Goal: Information Seeking & Learning: Find contact information

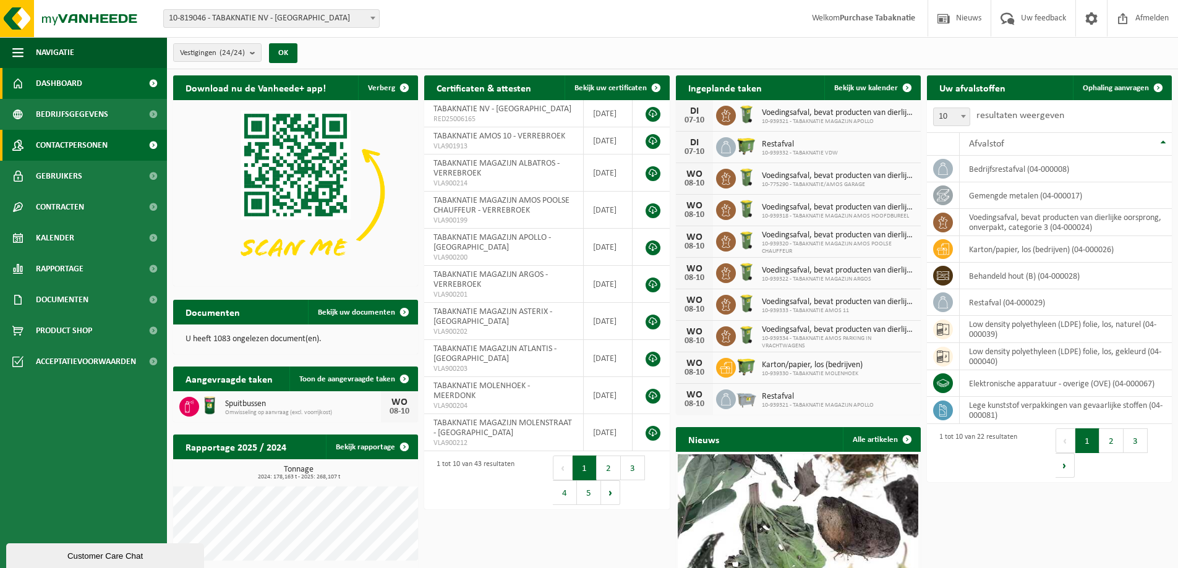
click at [49, 135] on span "Contactpersonen" at bounding box center [72, 145] width 72 height 31
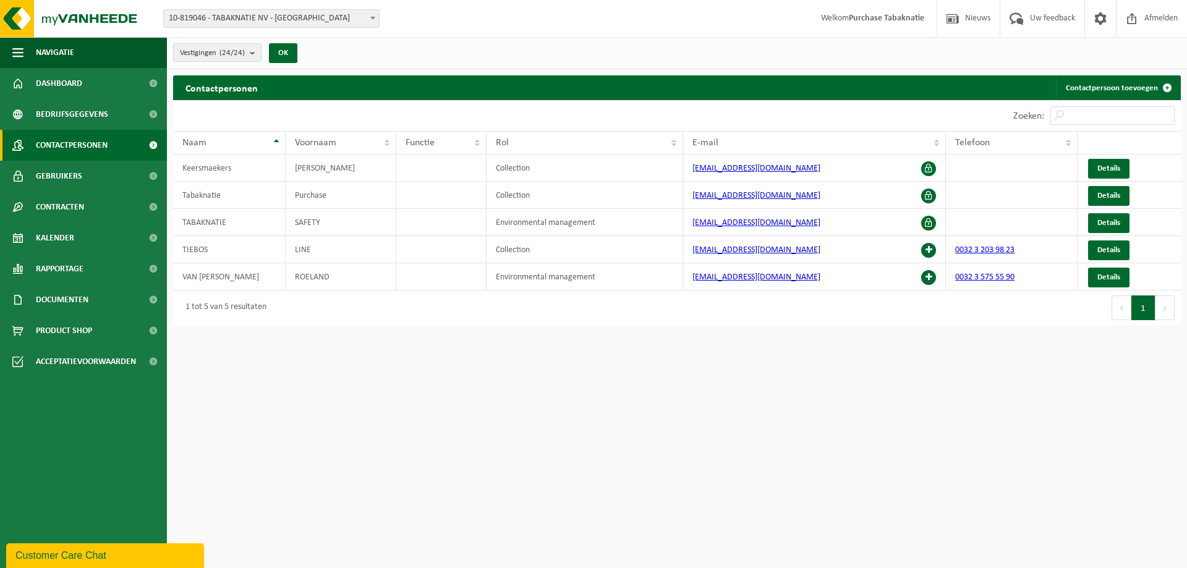
click at [256, 13] on span "10-819046 - TABAKNATIE NV - [GEOGRAPHIC_DATA]" at bounding box center [271, 18] width 215 height 17
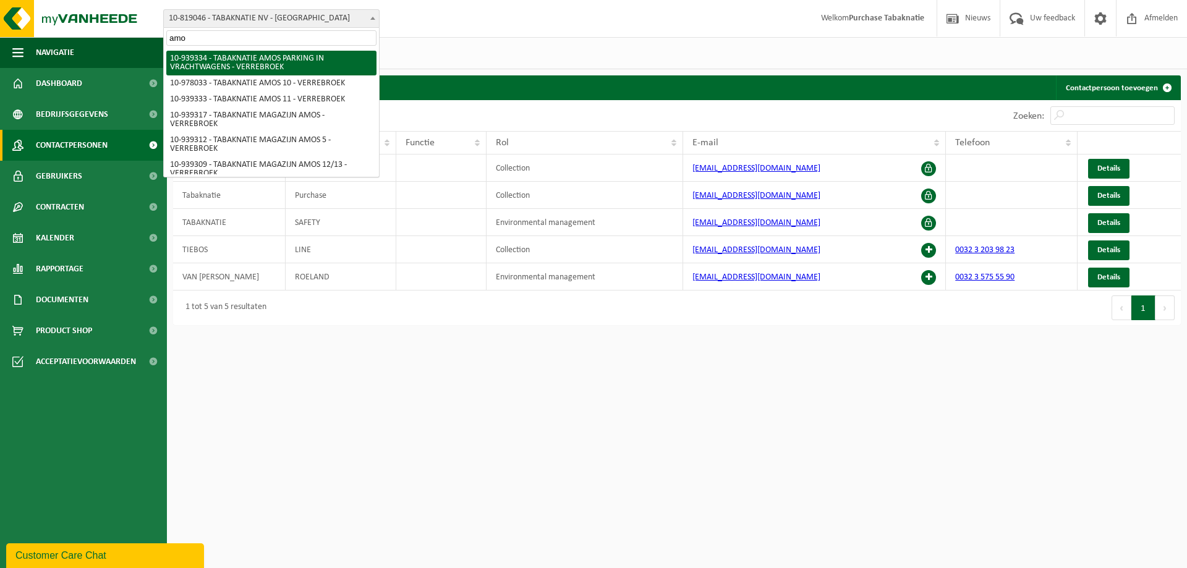
type input "amos"
select select "138356"
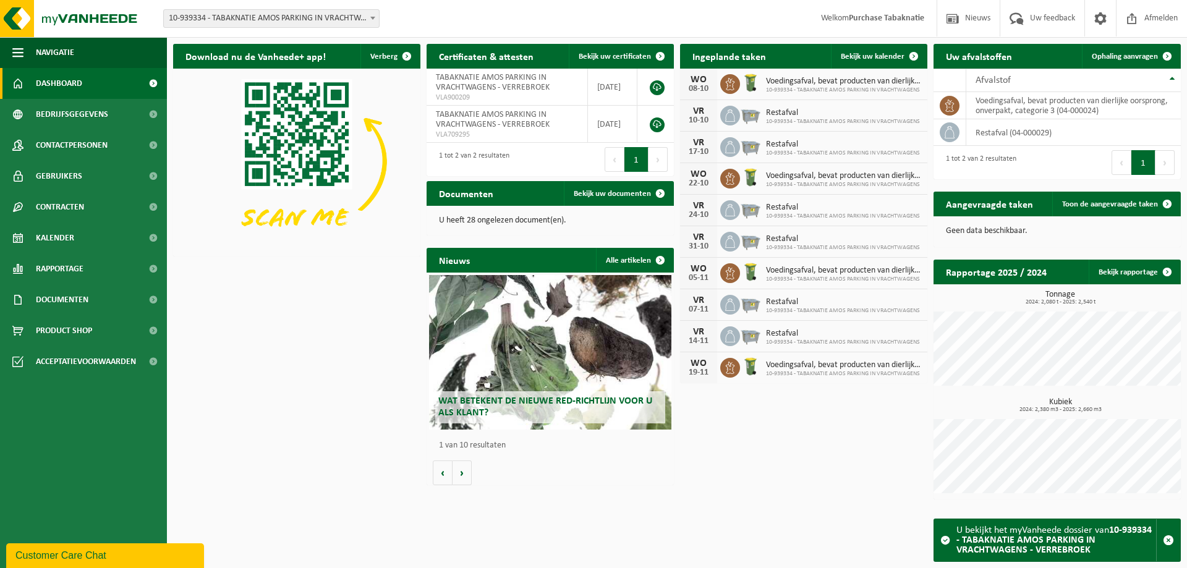
click at [263, 12] on span "10-939334 - TABAKNATIE AMOS PARKING IN VRACHTWAGENS - VERREBROEK" at bounding box center [271, 18] width 215 height 17
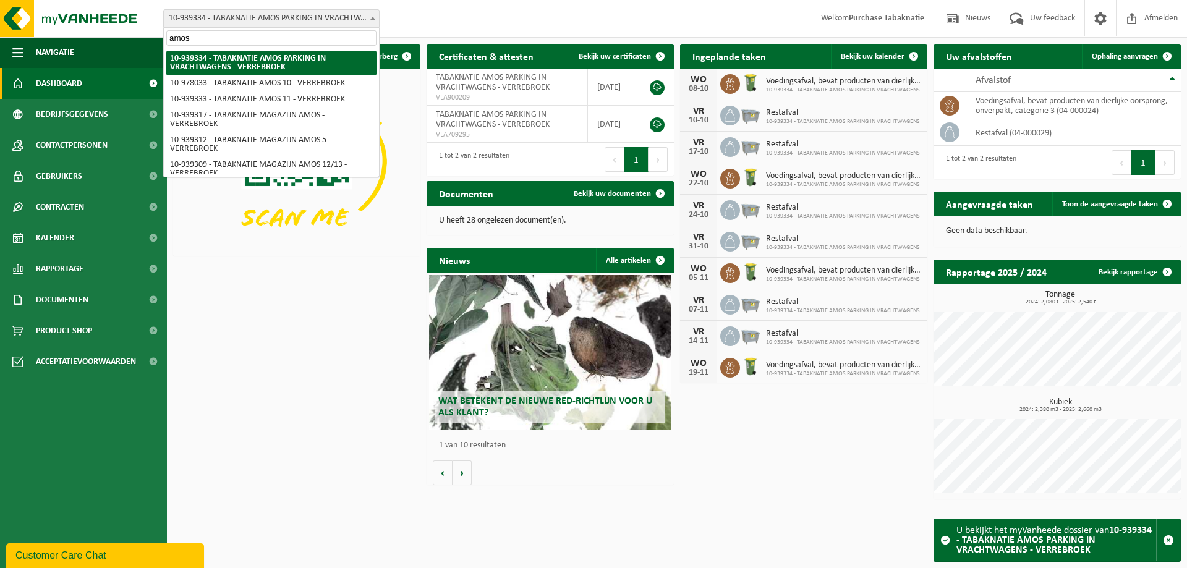
type input "amos 8"
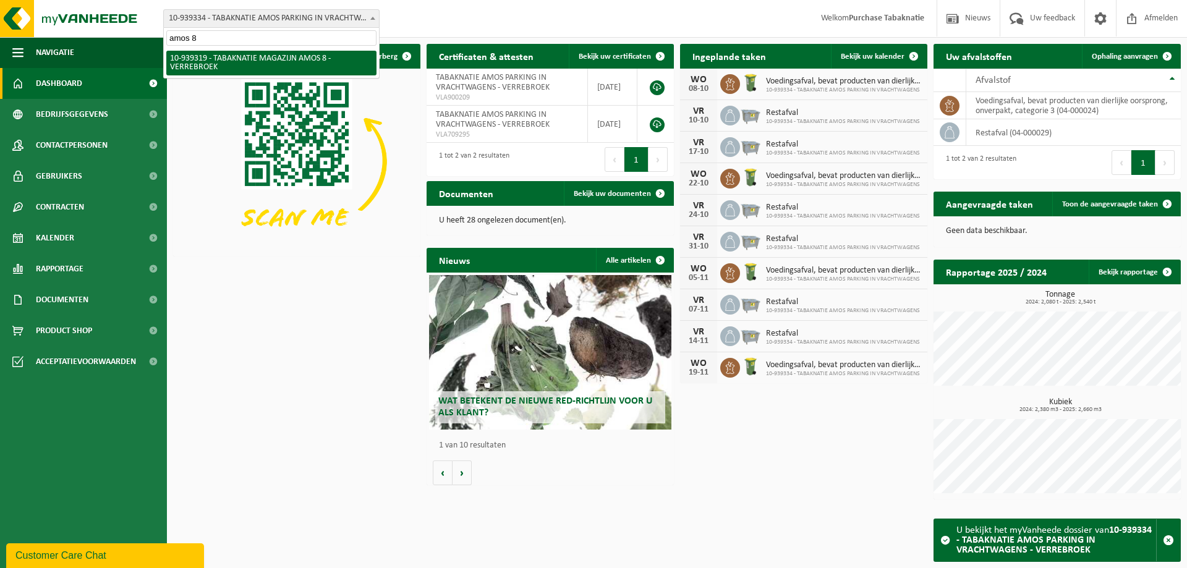
select select "138346"
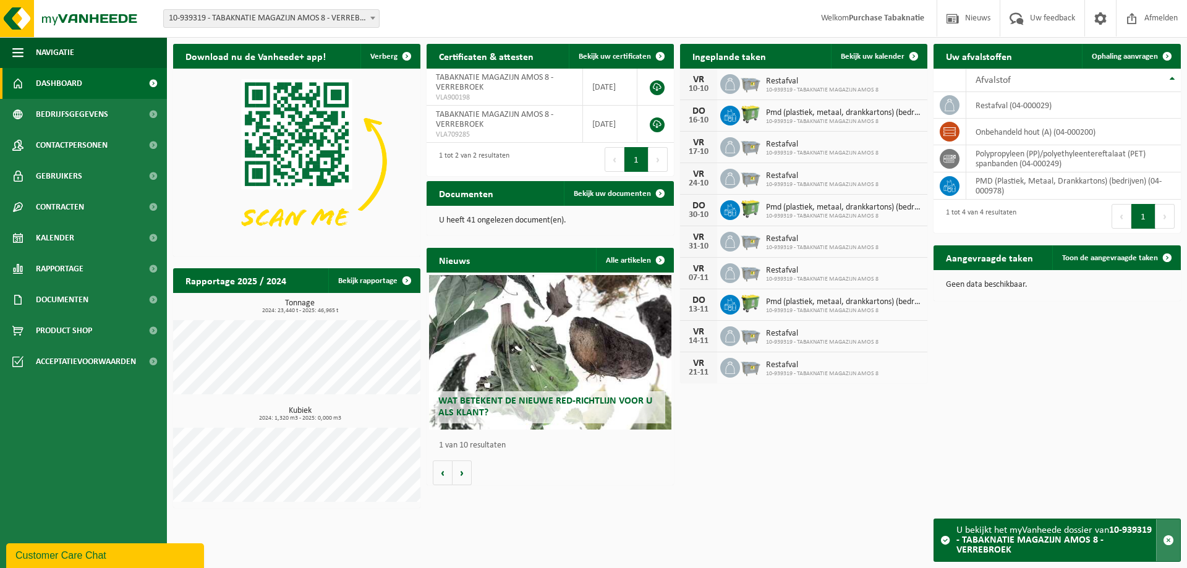
click at [1166, 540] on span "button" at bounding box center [1168, 540] width 11 height 11
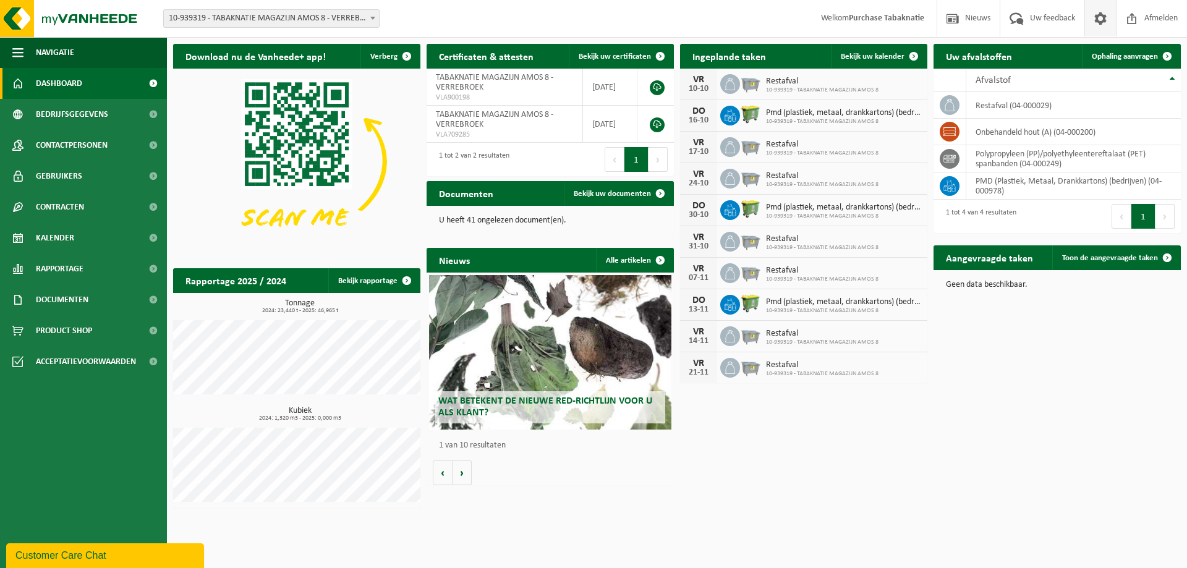
click at [1102, 2] on span at bounding box center [1100, 18] width 19 height 36
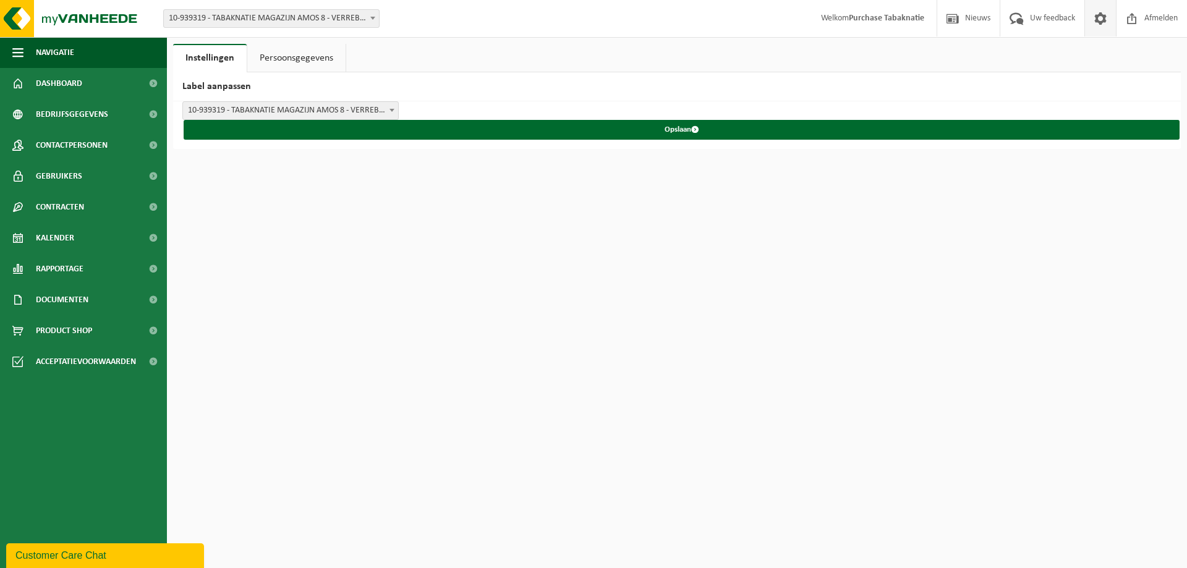
click at [466, 242] on html "Vestiging: 10-819046 - TABAKNATIE NV - ANTWERPEN 10-939334 - TABAKNATIE AMOS PA…" at bounding box center [593, 284] width 1187 height 568
click at [130, 80] on link "Dashboard" at bounding box center [83, 83] width 167 height 31
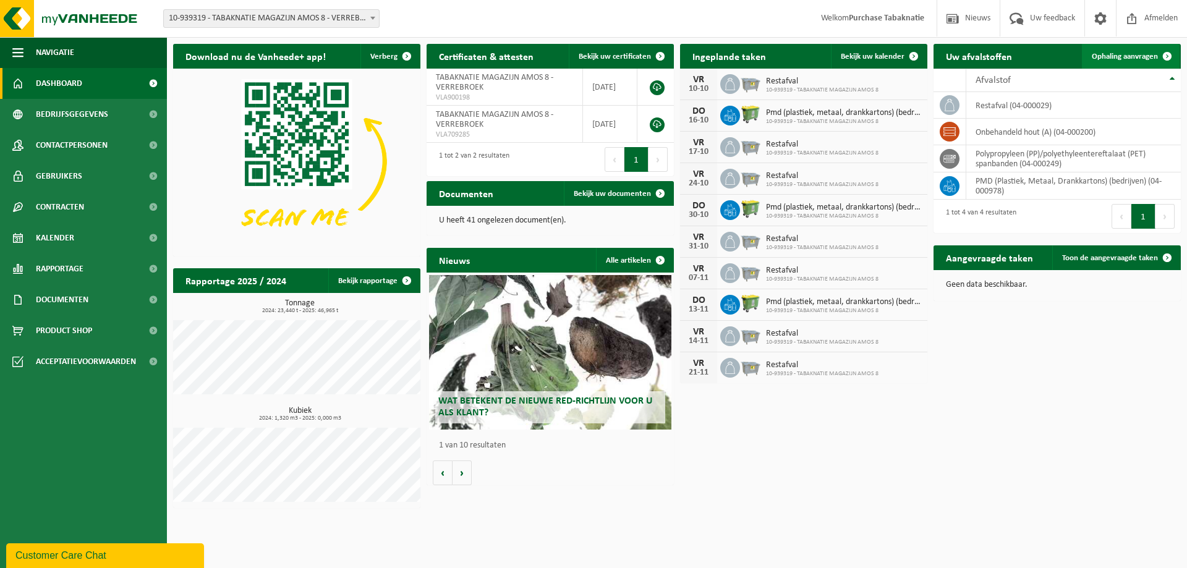
click at [1134, 63] on link "Ophaling aanvragen" at bounding box center [1131, 56] width 98 height 25
click at [127, 329] on link "Product Shop" at bounding box center [83, 330] width 167 height 31
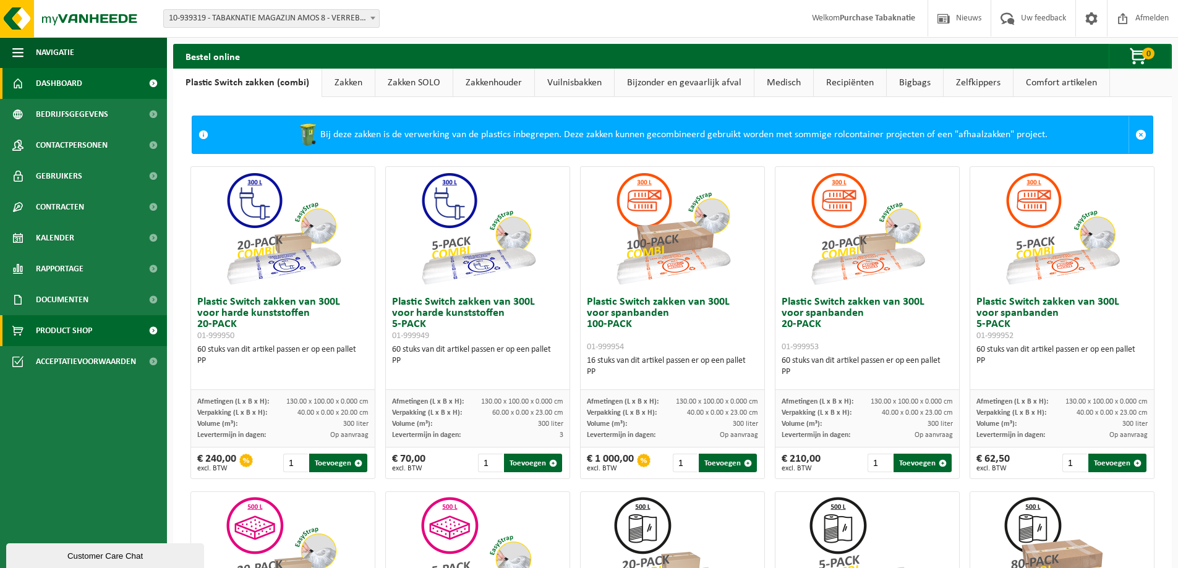
click at [103, 79] on link "Dashboard" at bounding box center [83, 83] width 167 height 31
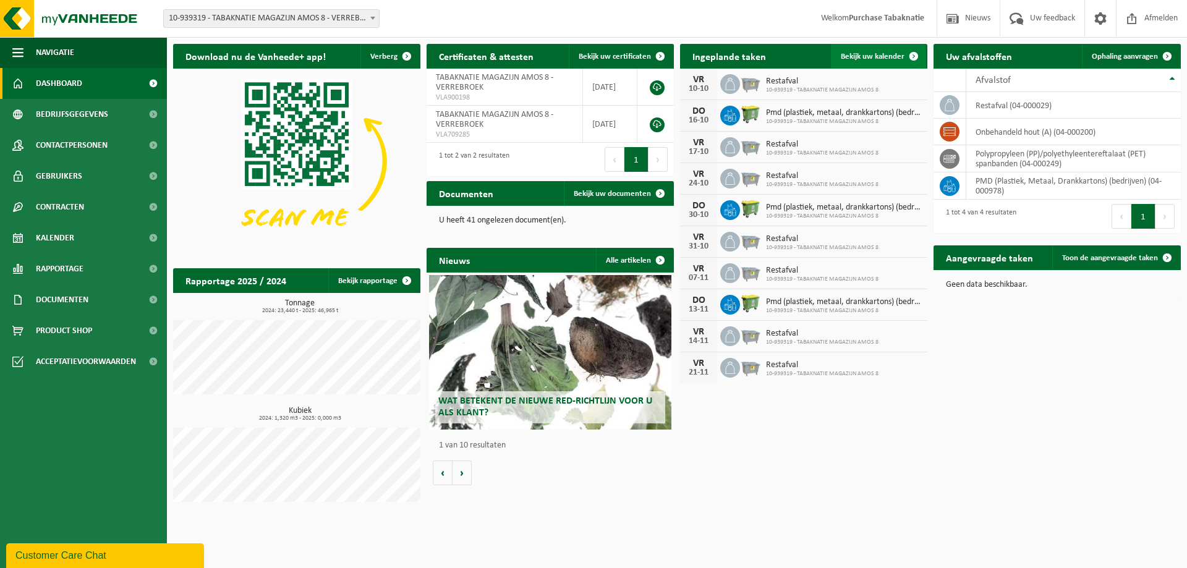
click at [874, 58] on span "Bekijk uw kalender" at bounding box center [873, 57] width 64 height 8
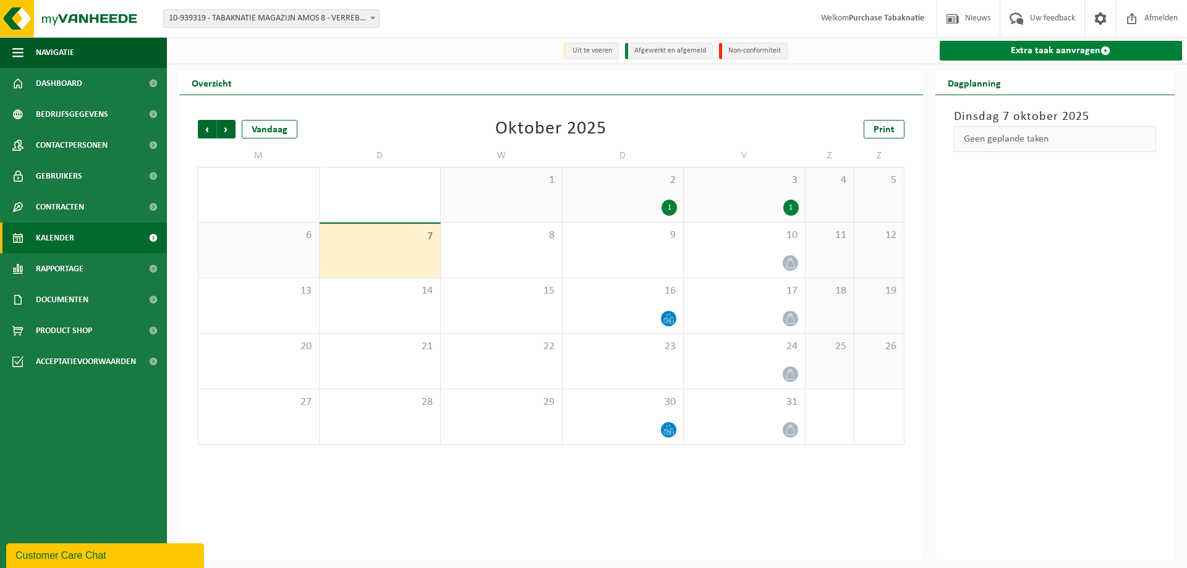
click at [1040, 47] on link "Extra taak aanvragen" at bounding box center [1061, 51] width 243 height 20
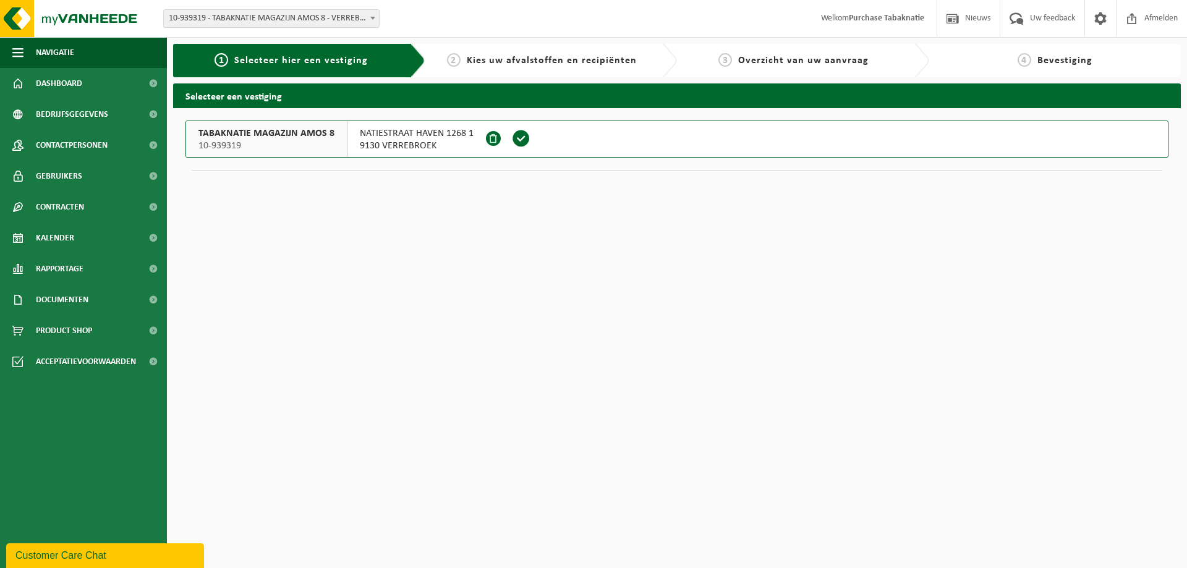
click at [518, 142] on span at bounding box center [521, 138] width 19 height 19
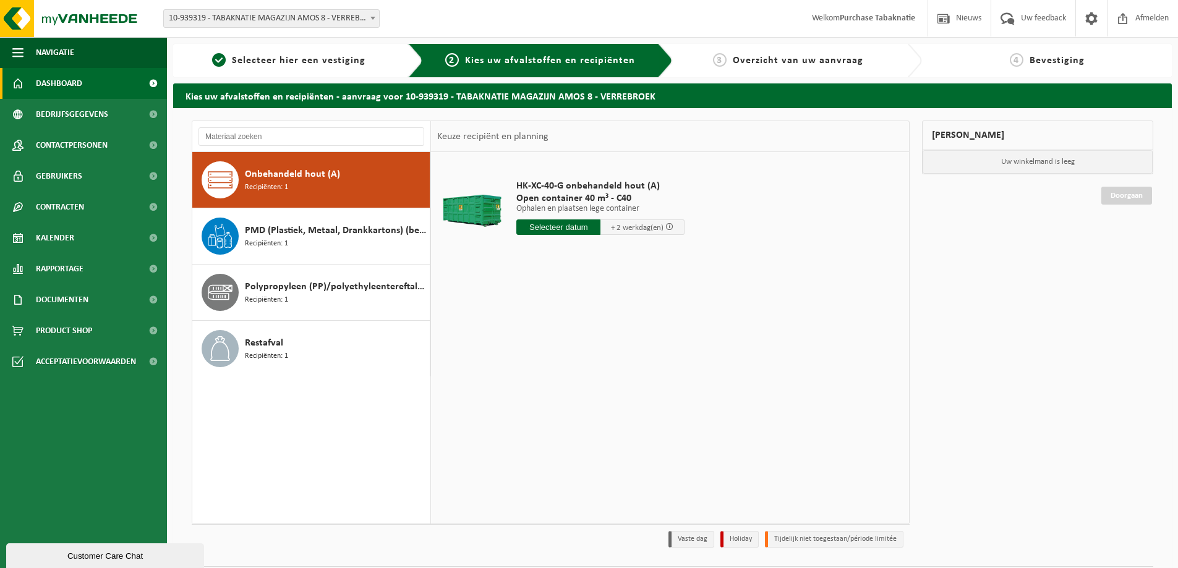
click at [105, 89] on link "Dashboard" at bounding box center [83, 83] width 167 height 31
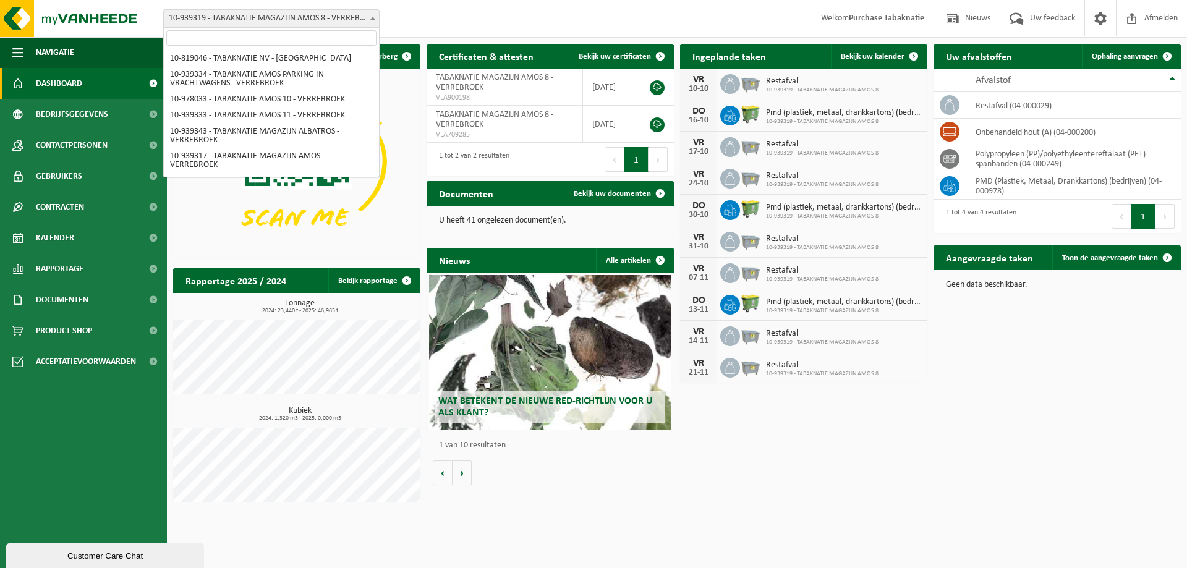
click at [170, 18] on span "10-939319 - TABAKNATIE MAGAZIJN AMOS 8 - VERREBROEK" at bounding box center [271, 18] width 215 height 17
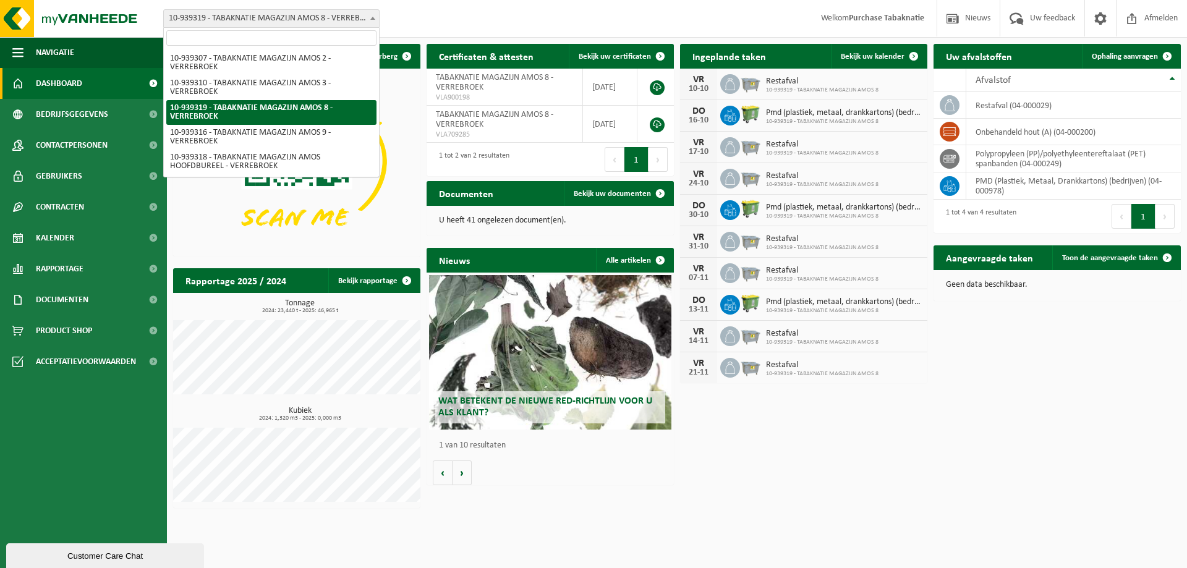
click at [184, 39] on input "search" at bounding box center [271, 37] width 210 height 15
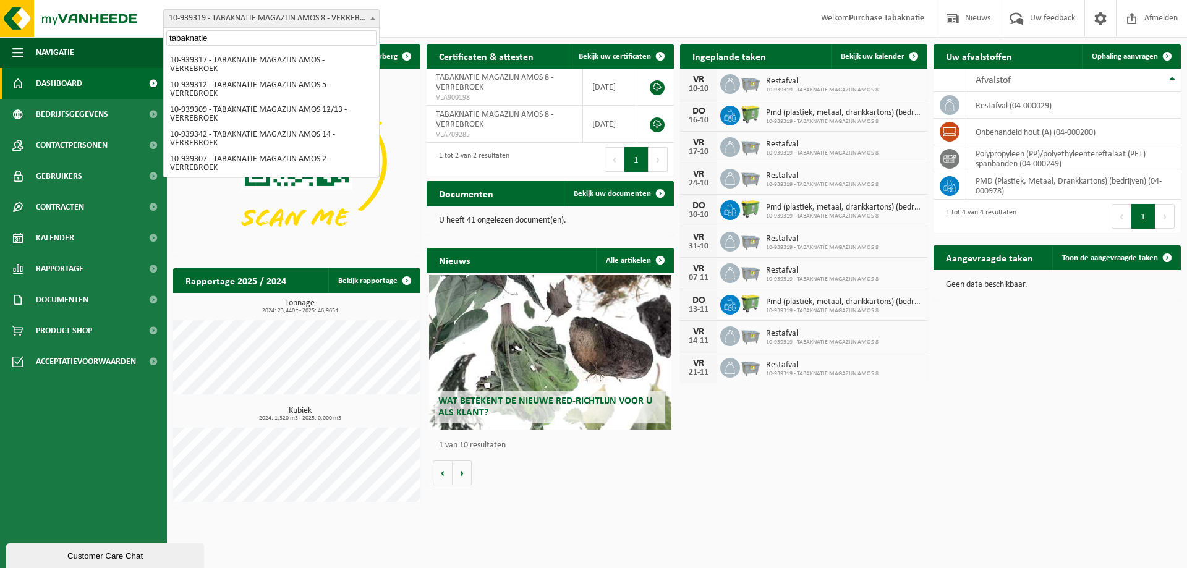
scroll to position [0, 0]
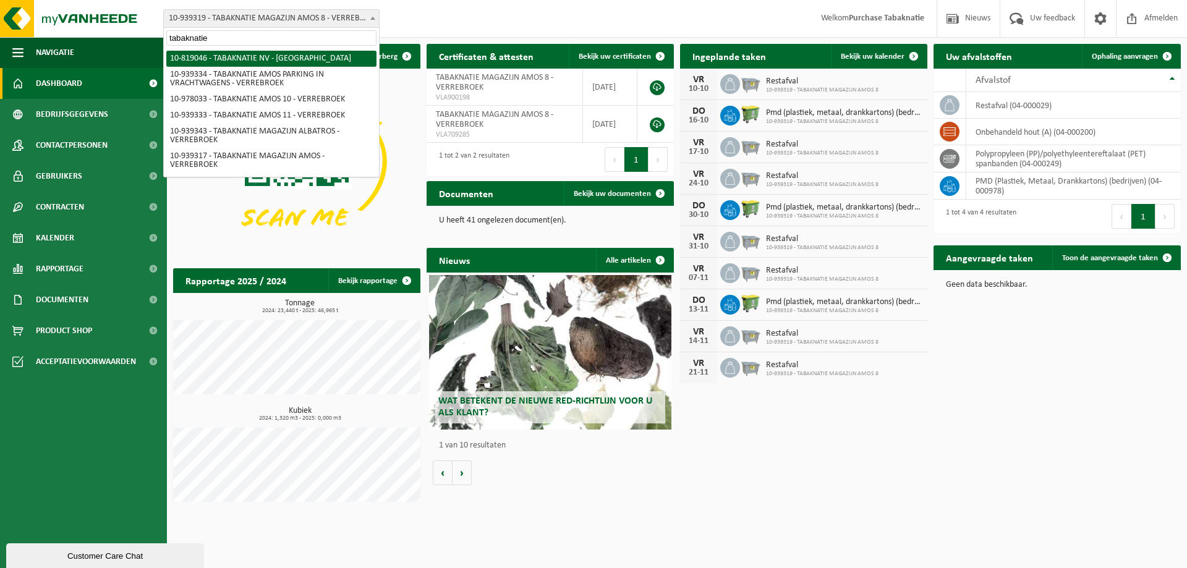
type input "tabaknatie"
select select "138232"
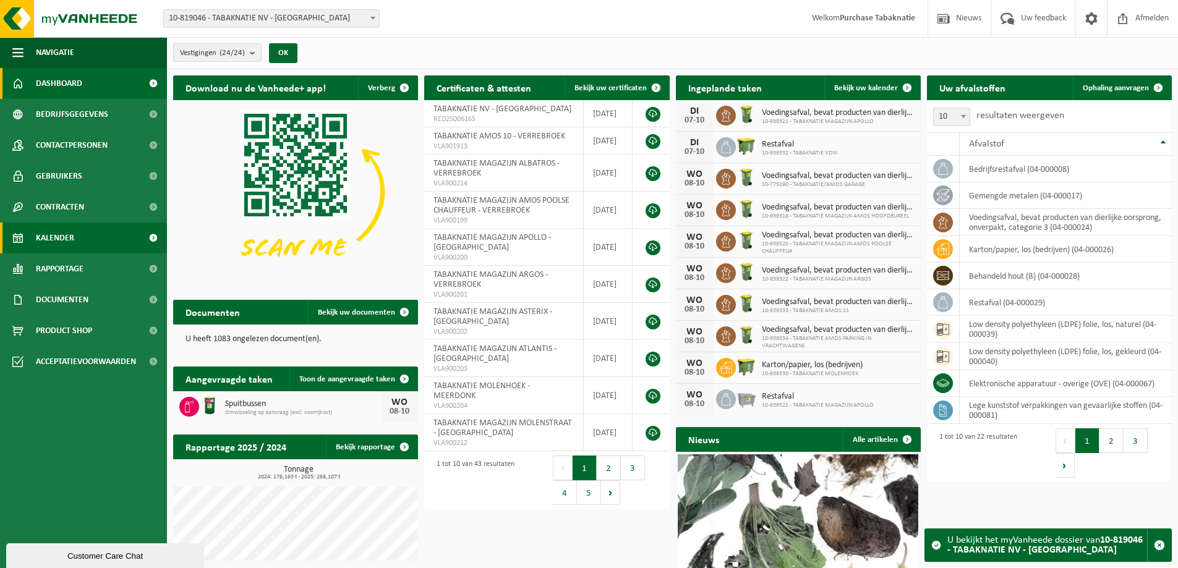
click at [130, 231] on link "Kalender" at bounding box center [83, 238] width 167 height 31
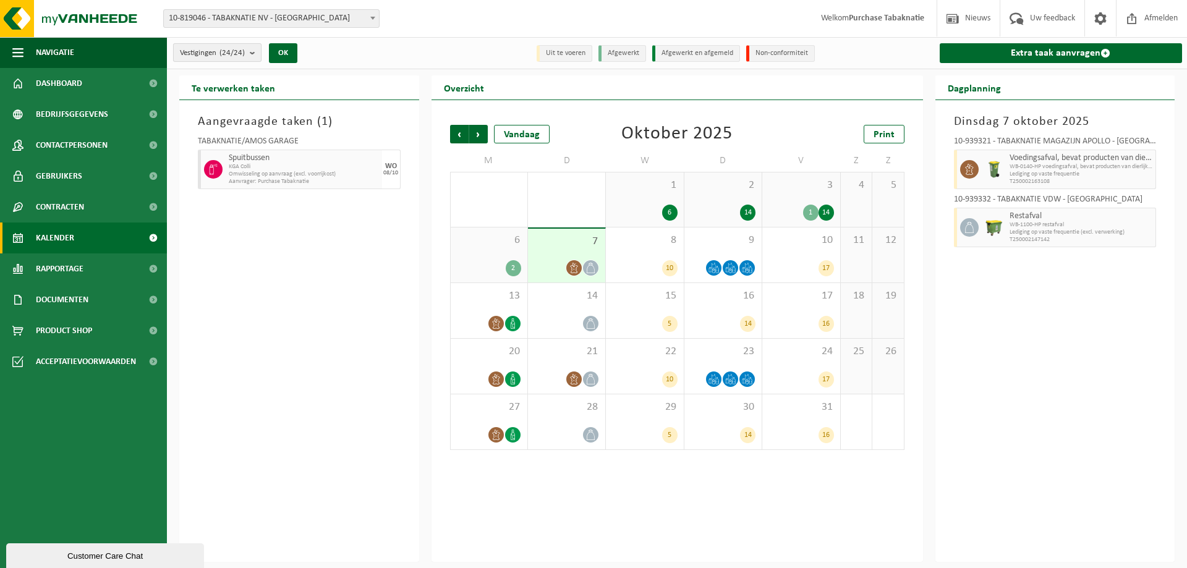
click at [238, 58] on span "Vestigingen (24/24)" at bounding box center [212, 53] width 65 height 19
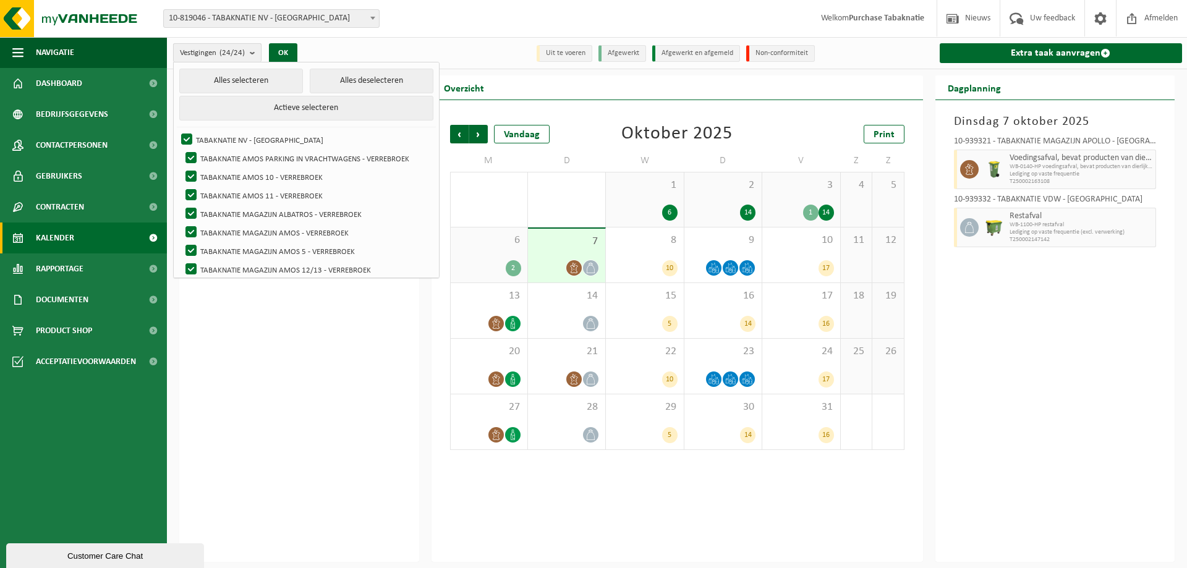
click at [238, 58] on span "Vestigingen (24/24)" at bounding box center [212, 53] width 65 height 19
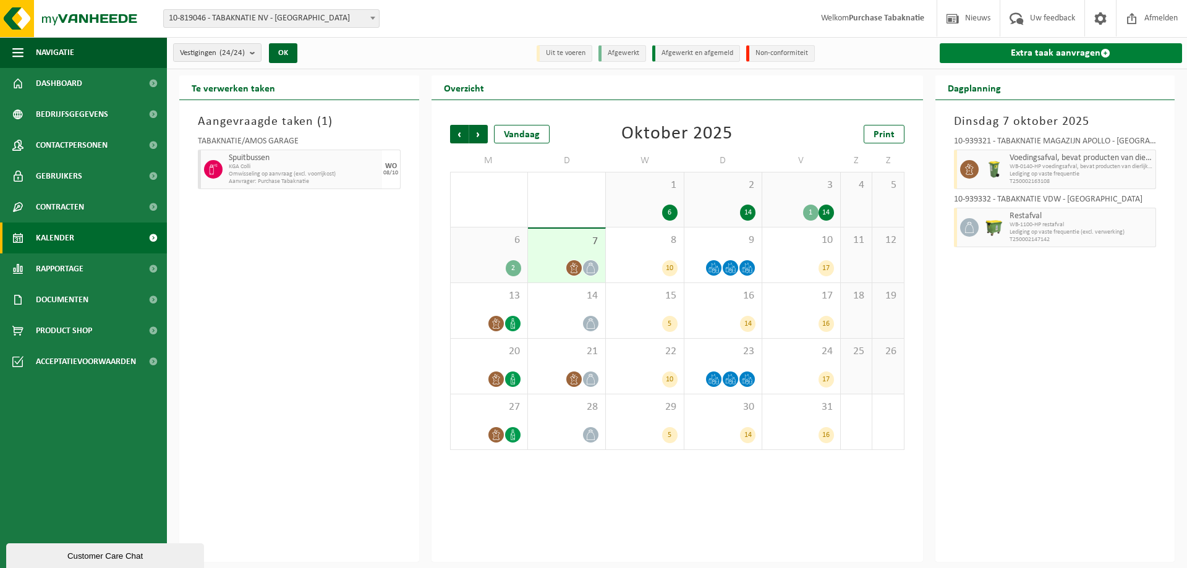
click at [985, 51] on link "Extra taak aanvragen" at bounding box center [1061, 53] width 243 height 20
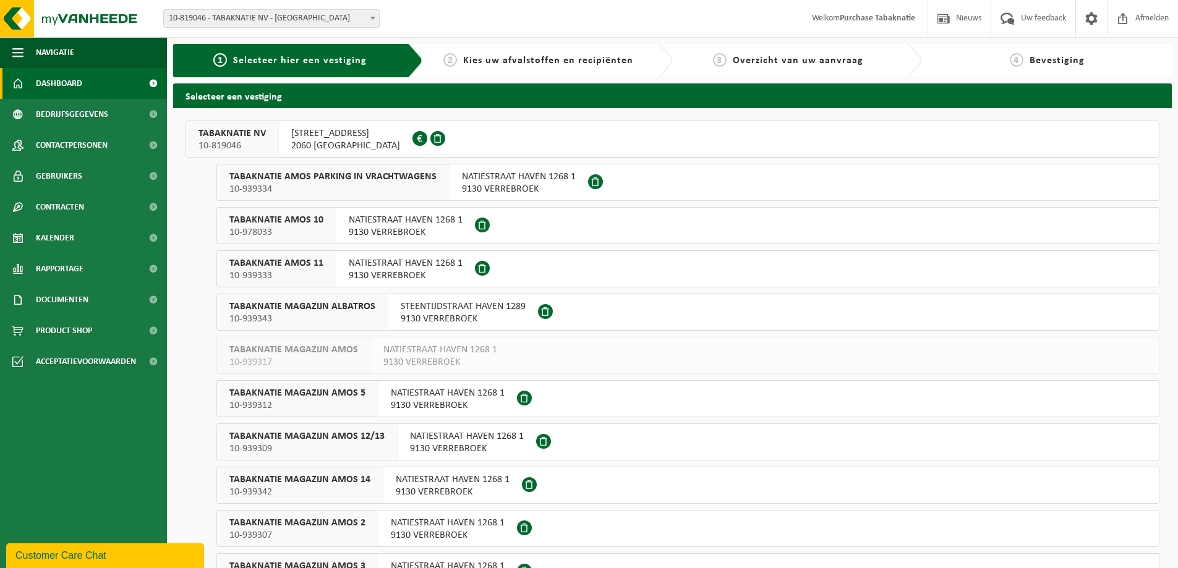
click at [116, 77] on link "Dashboard" at bounding box center [83, 83] width 167 height 31
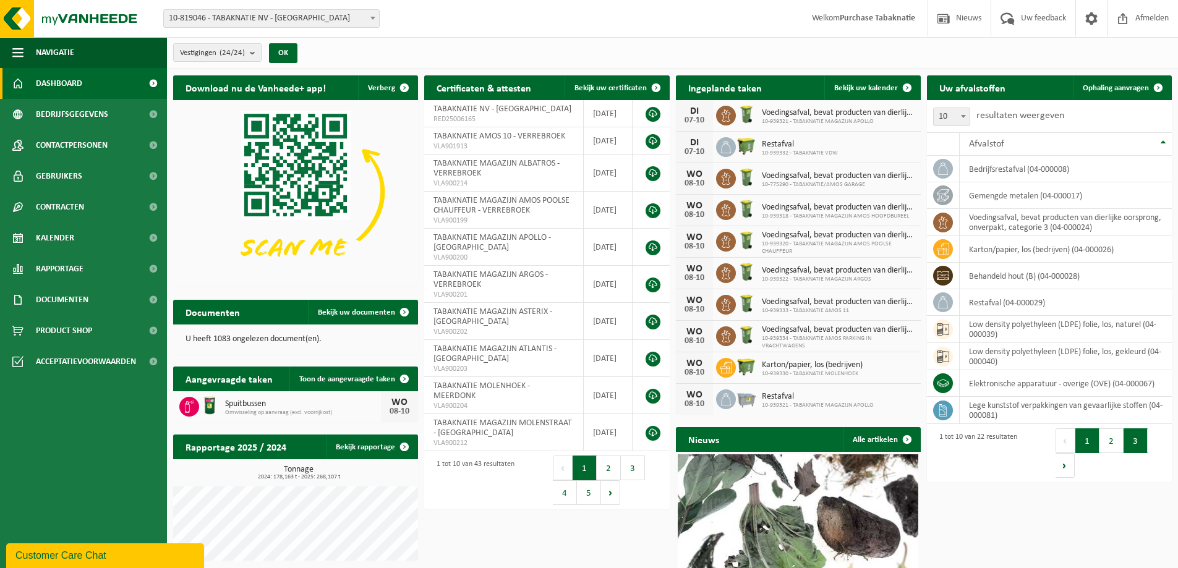
click at [1142, 442] on button "3" at bounding box center [1136, 441] width 24 height 25
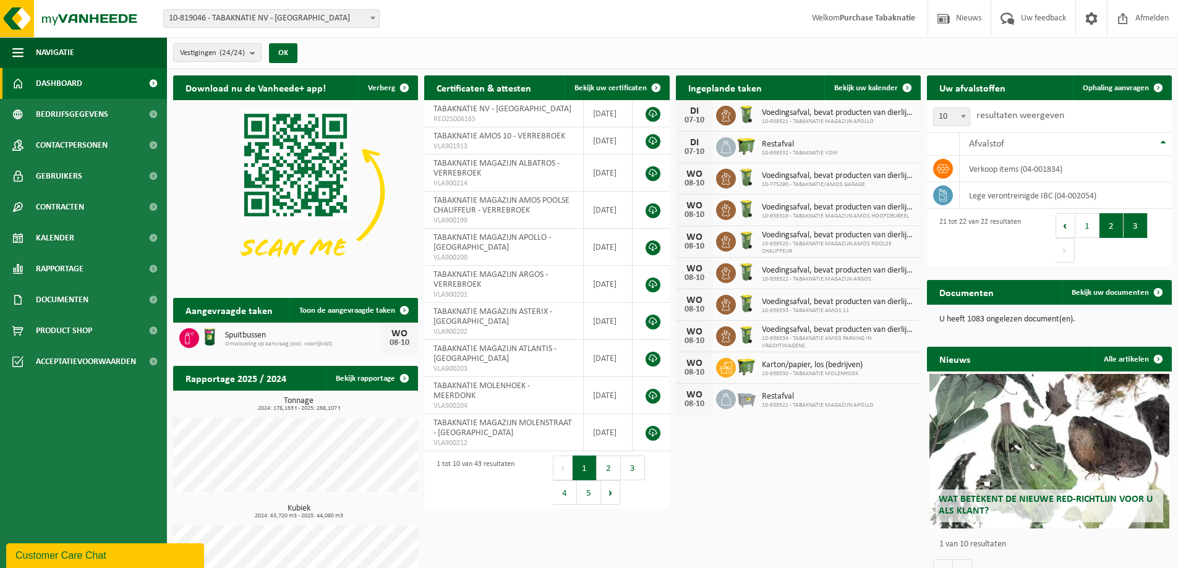
click at [1106, 220] on button "2" at bounding box center [1112, 225] width 24 height 25
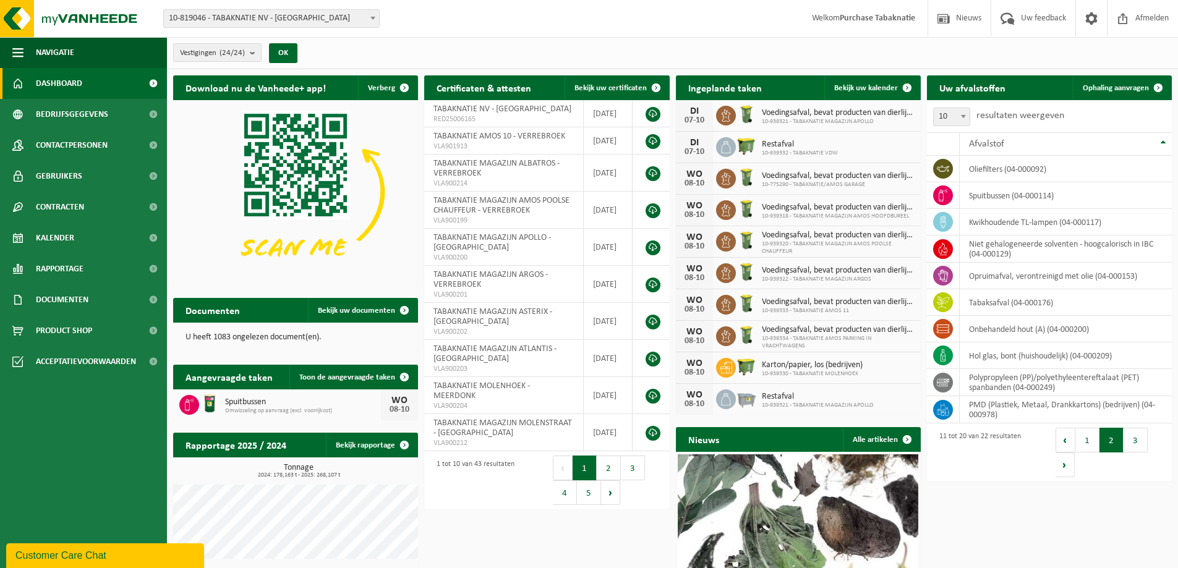
click at [876, 15] on strong "Purchase Tabaknatie" at bounding box center [877, 18] width 75 height 9
click at [273, 20] on span "10-819046 - TABAKNATIE NV - [GEOGRAPHIC_DATA]" at bounding box center [271, 18] width 215 height 17
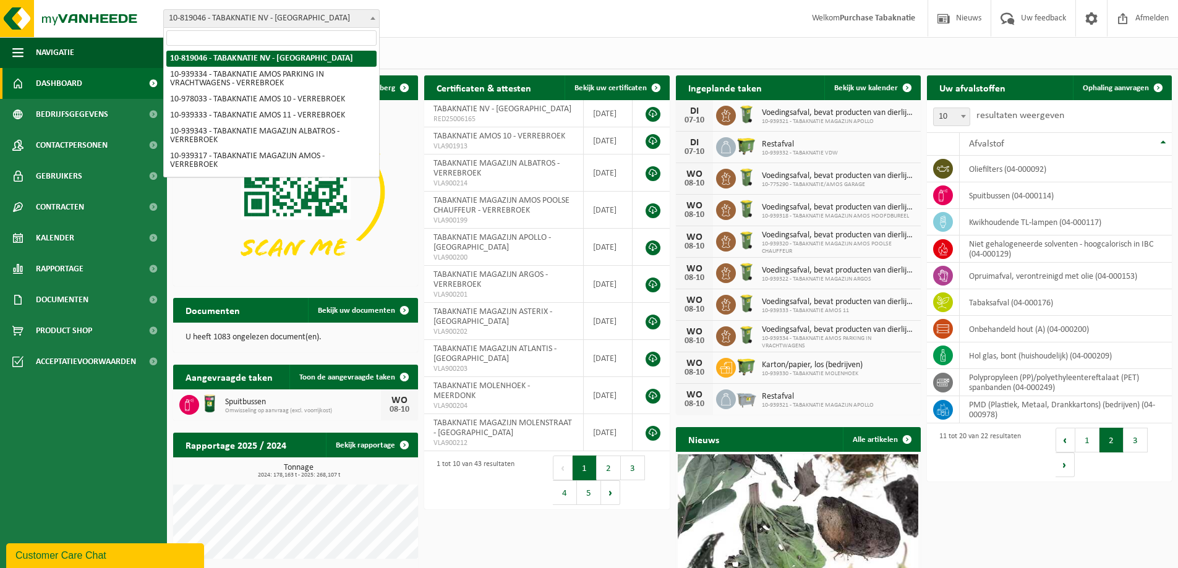
click at [273, 35] on input "search" at bounding box center [271, 37] width 210 height 15
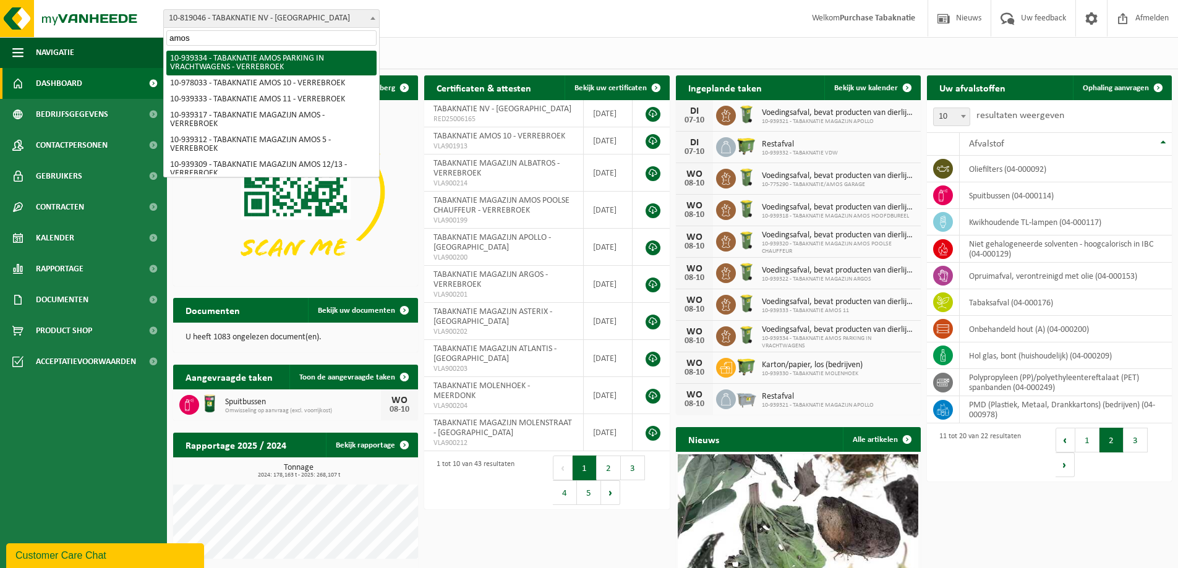
type input "amos 8"
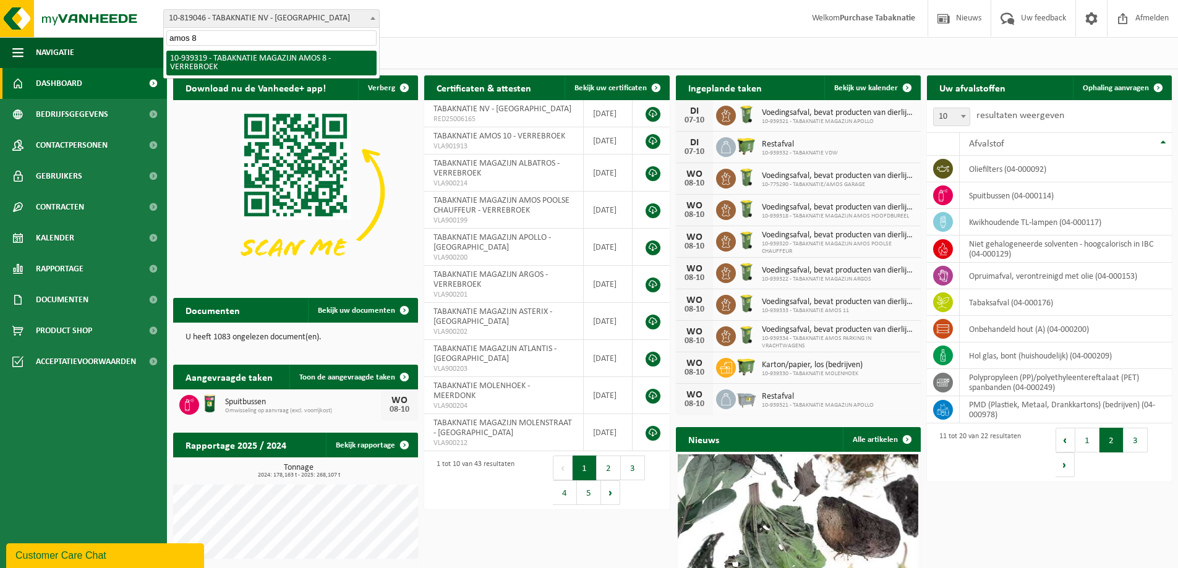
select select "138346"
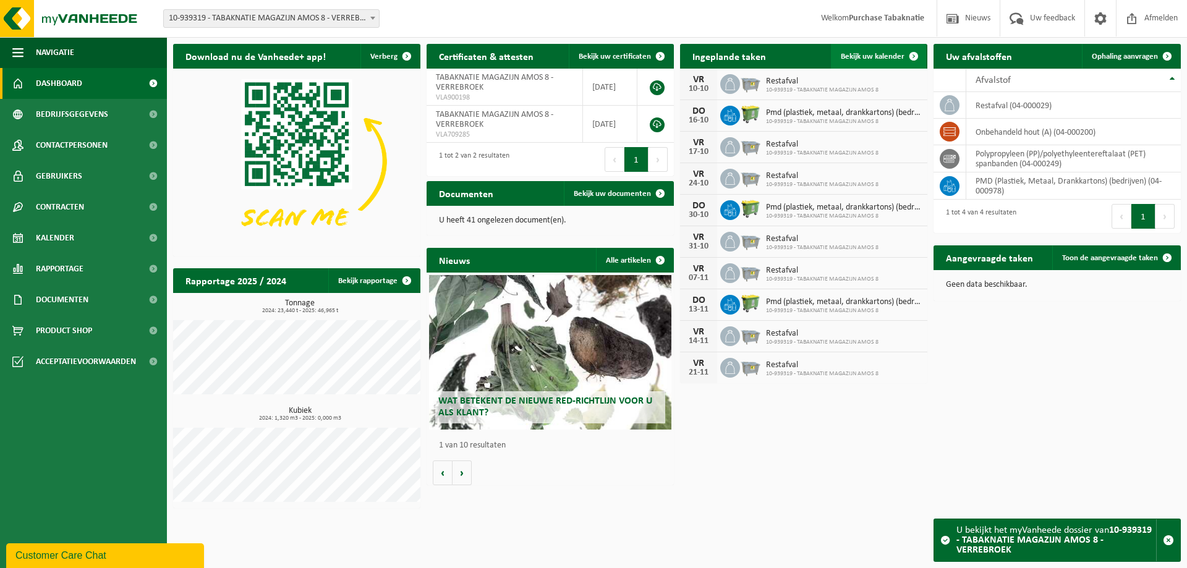
click at [876, 46] on link "Bekijk uw kalender" at bounding box center [878, 56] width 95 height 25
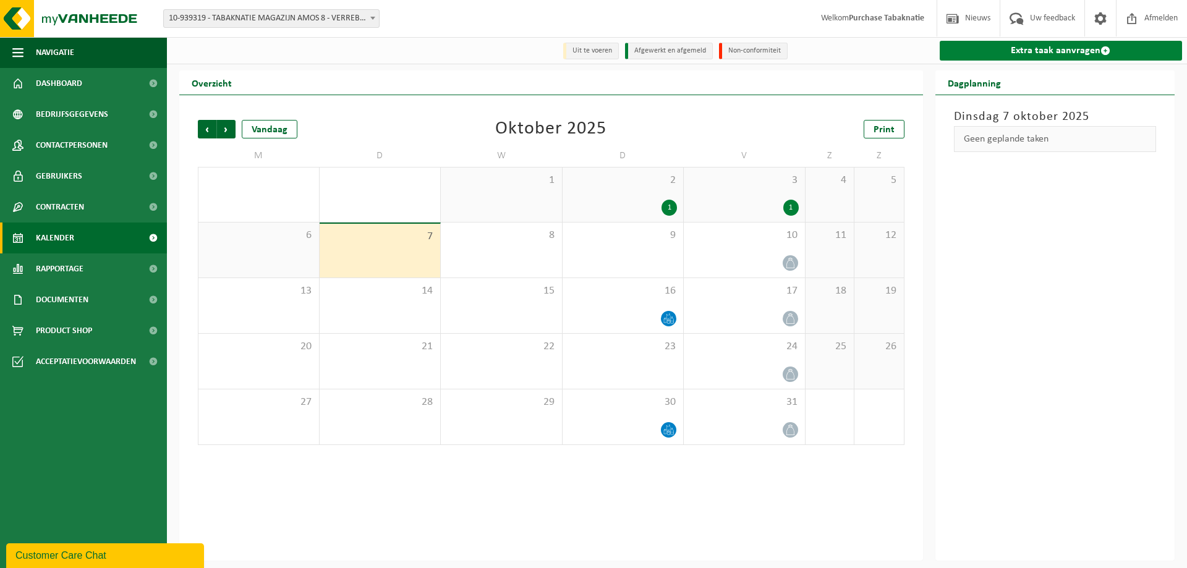
click at [1030, 51] on link "Extra taak aanvragen" at bounding box center [1061, 51] width 243 height 20
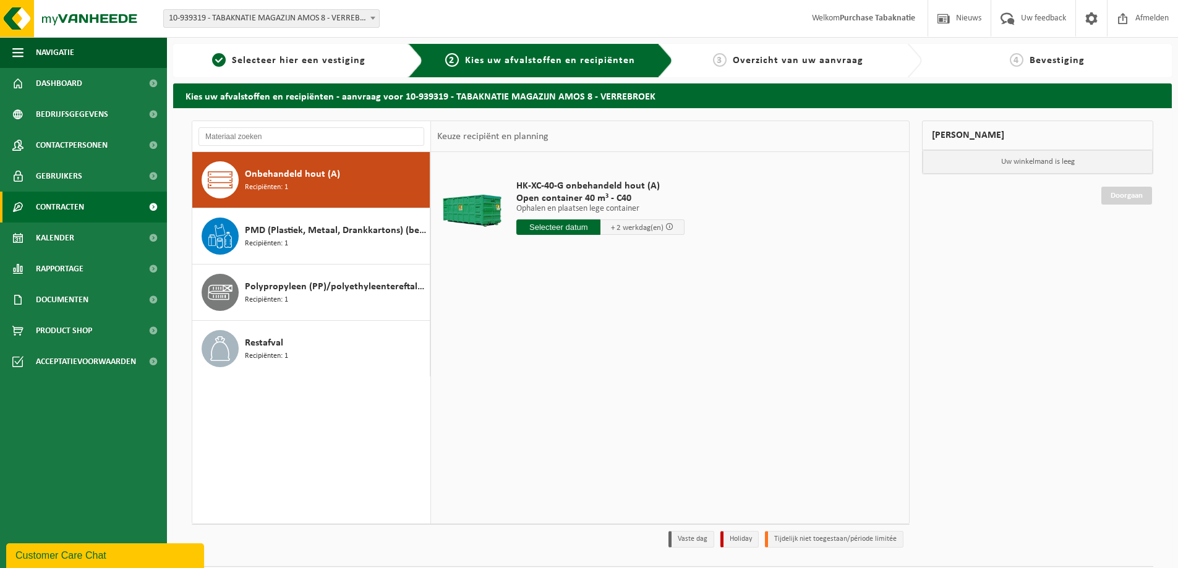
click at [79, 199] on span "Contracten" at bounding box center [60, 207] width 48 height 31
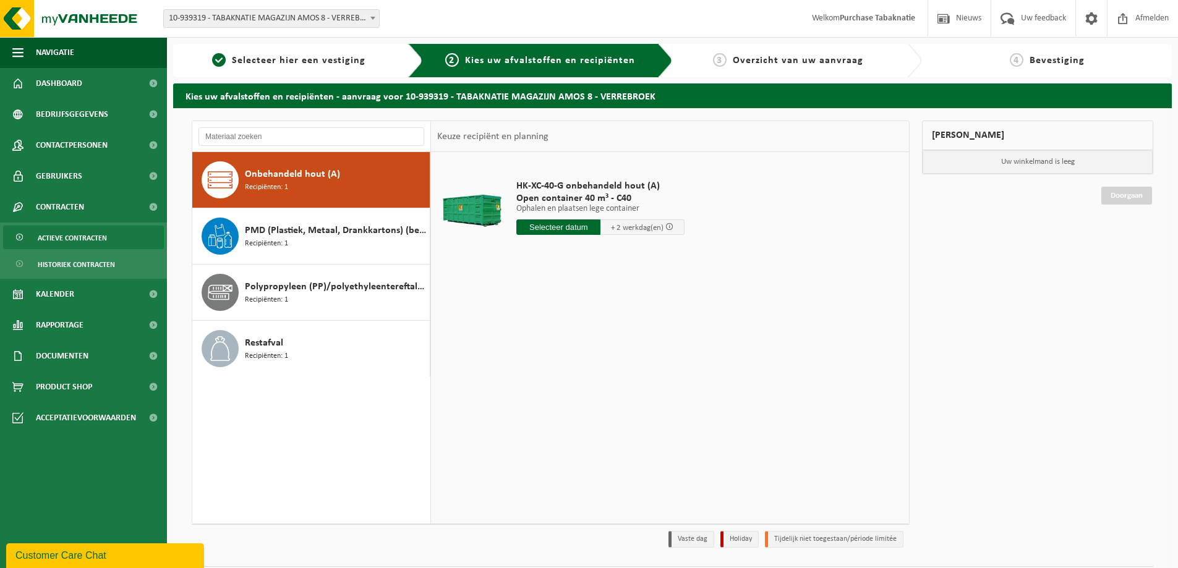
click at [100, 241] on span "Actieve contracten" at bounding box center [72, 237] width 69 height 23
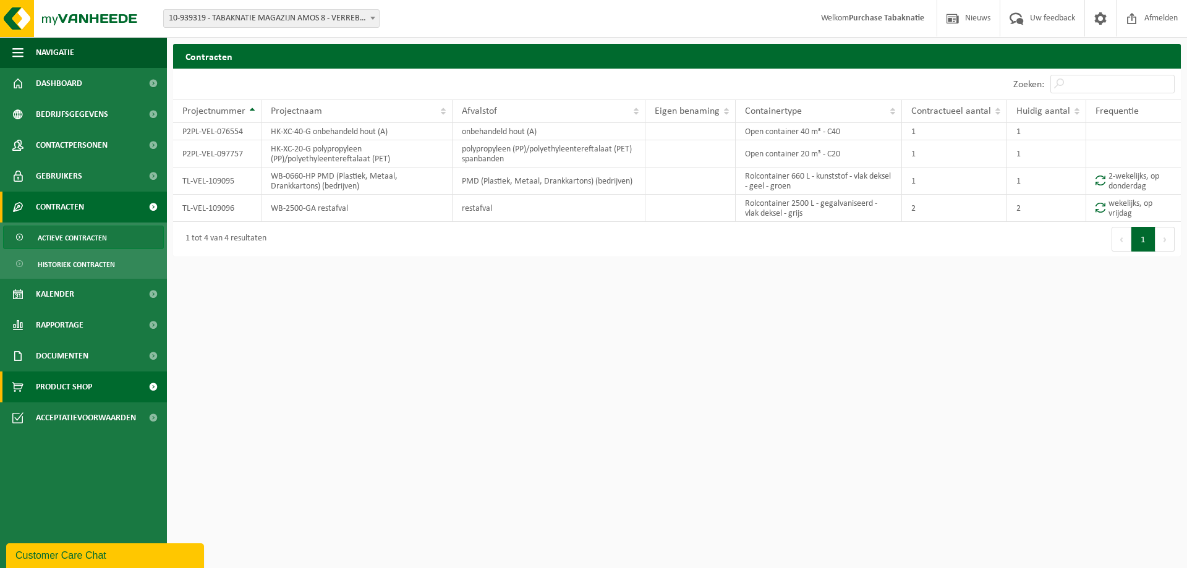
click at [134, 376] on link "Product Shop" at bounding box center [83, 387] width 167 height 31
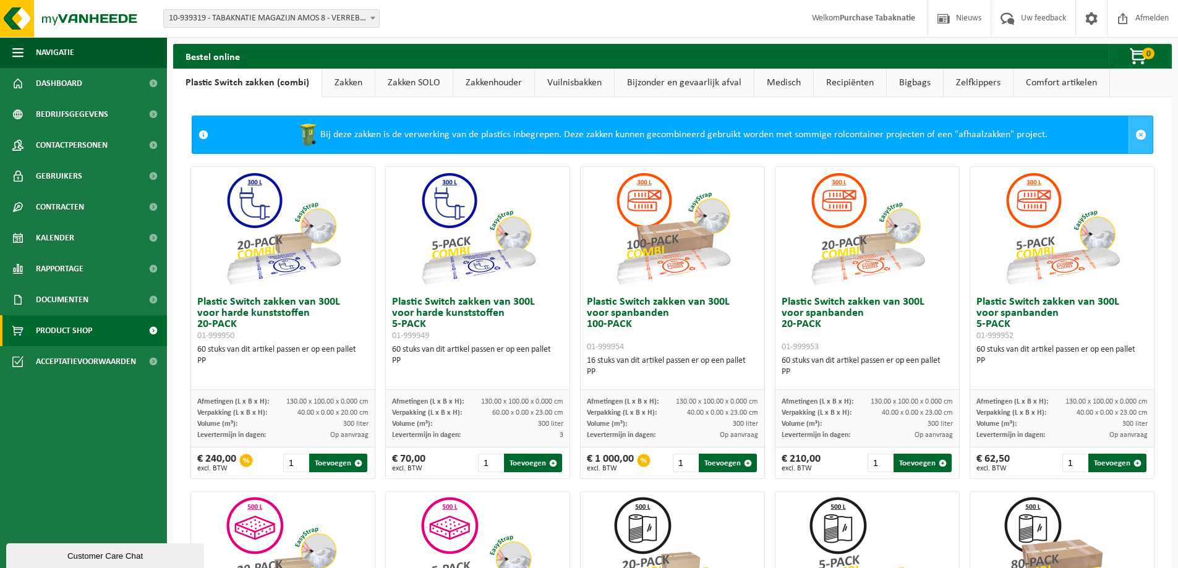
click at [1135, 135] on span at bounding box center [1140, 134] width 11 height 11
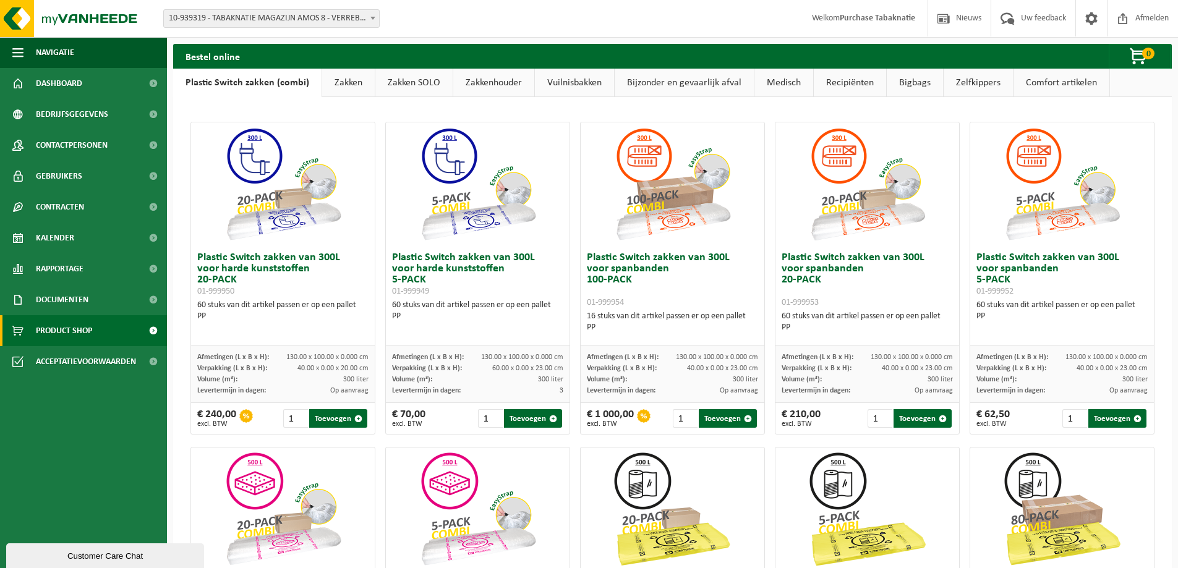
click at [553, 87] on link "Vuilnisbakken" at bounding box center [574, 83] width 79 height 28
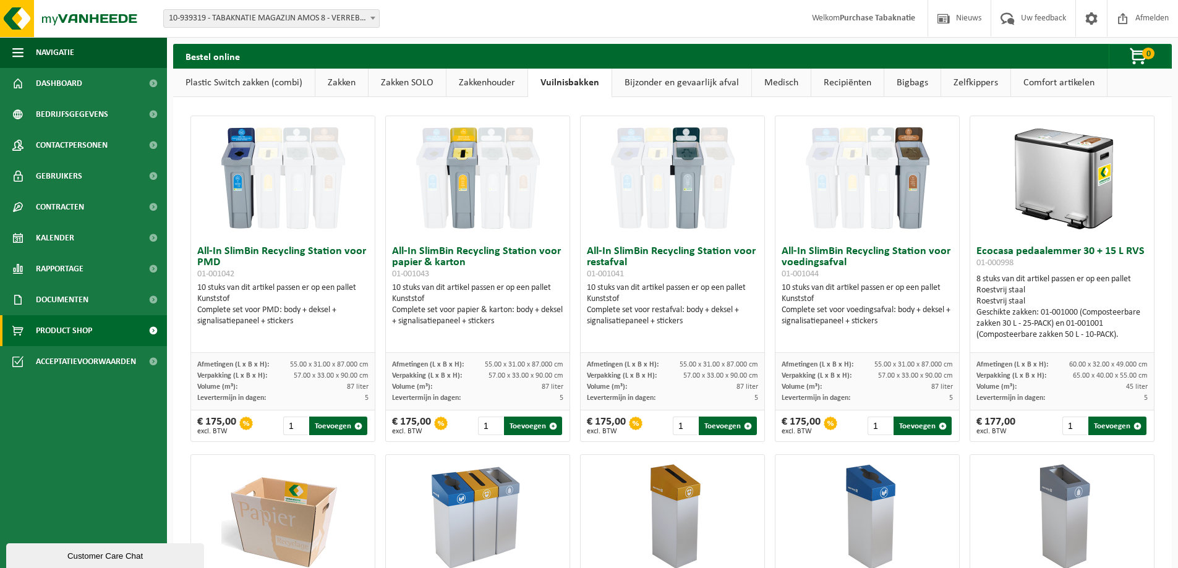
click at [843, 83] on link "Recipiënten" at bounding box center [847, 83] width 72 height 28
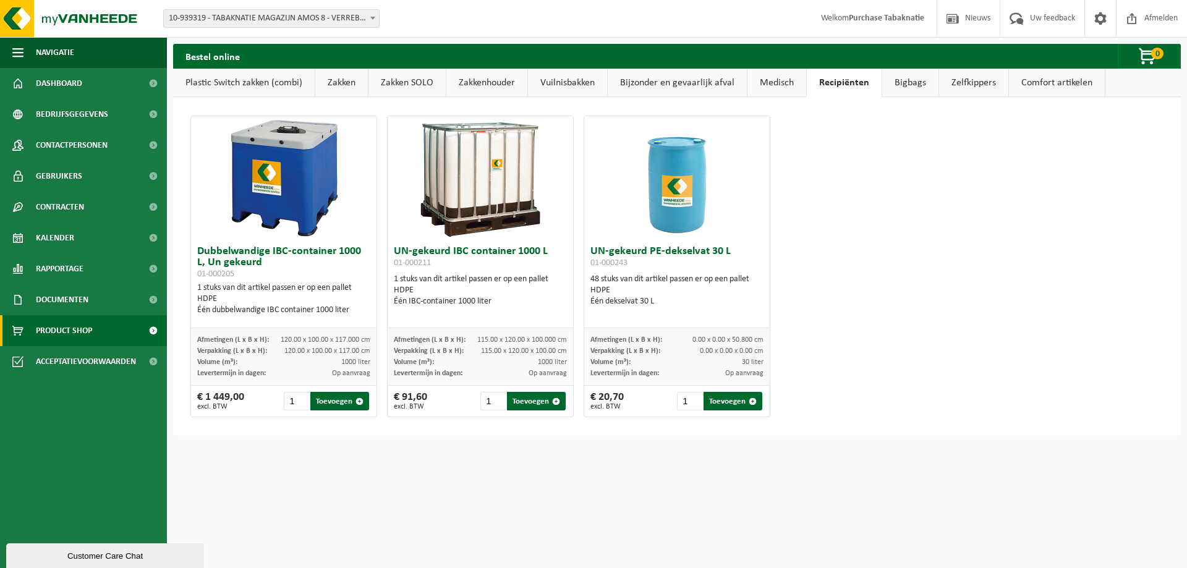
click at [242, 17] on span "10-939319 - TABAKNATIE MAGAZIJN AMOS 8 - VERREBROEK" at bounding box center [271, 18] width 215 height 17
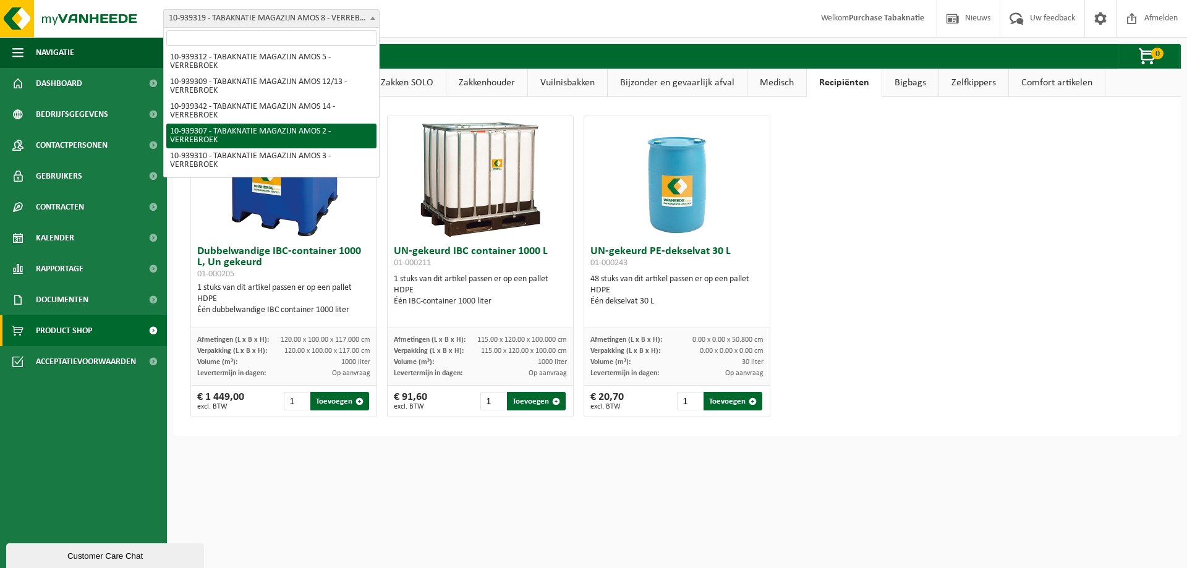
scroll to position [186, 0]
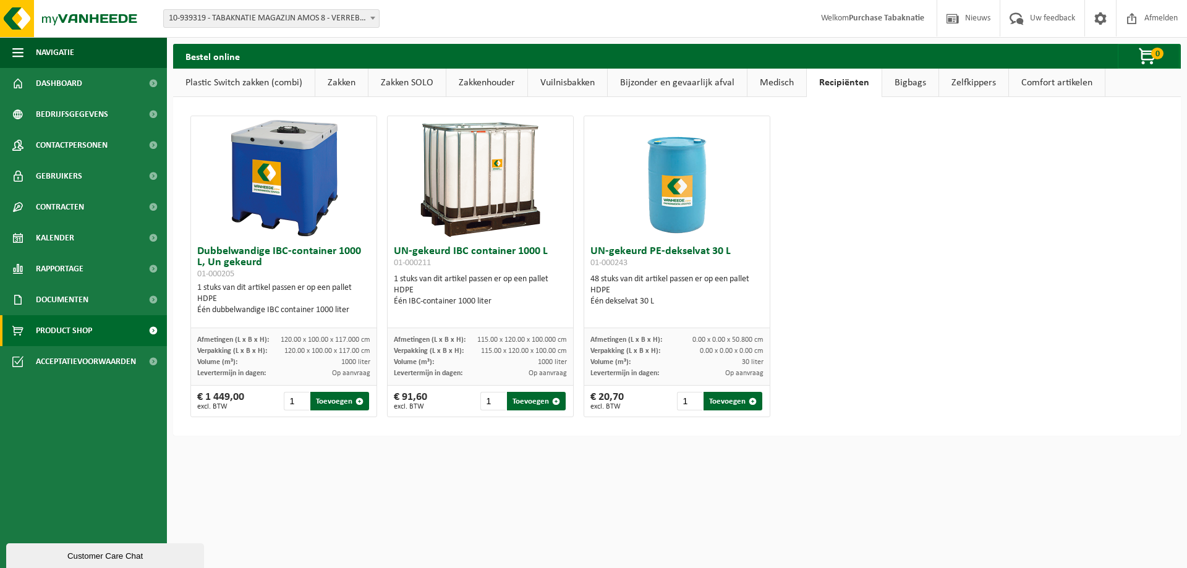
click at [899, 189] on div "Dubbelwandige IBC-container 1000 L, Un gekeurd 01-000205 1 stuks van dit artike…" at bounding box center [677, 266] width 983 height 314
click at [117, 114] on link "Bedrijfsgegevens" at bounding box center [83, 114] width 167 height 31
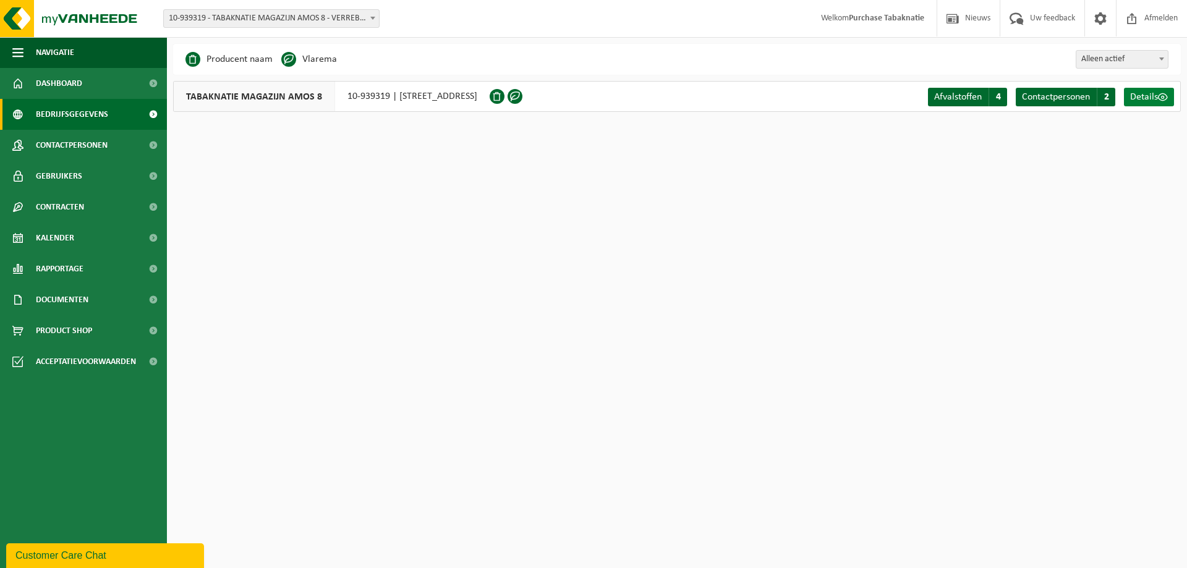
click at [1147, 93] on span "Details" at bounding box center [1144, 97] width 28 height 10
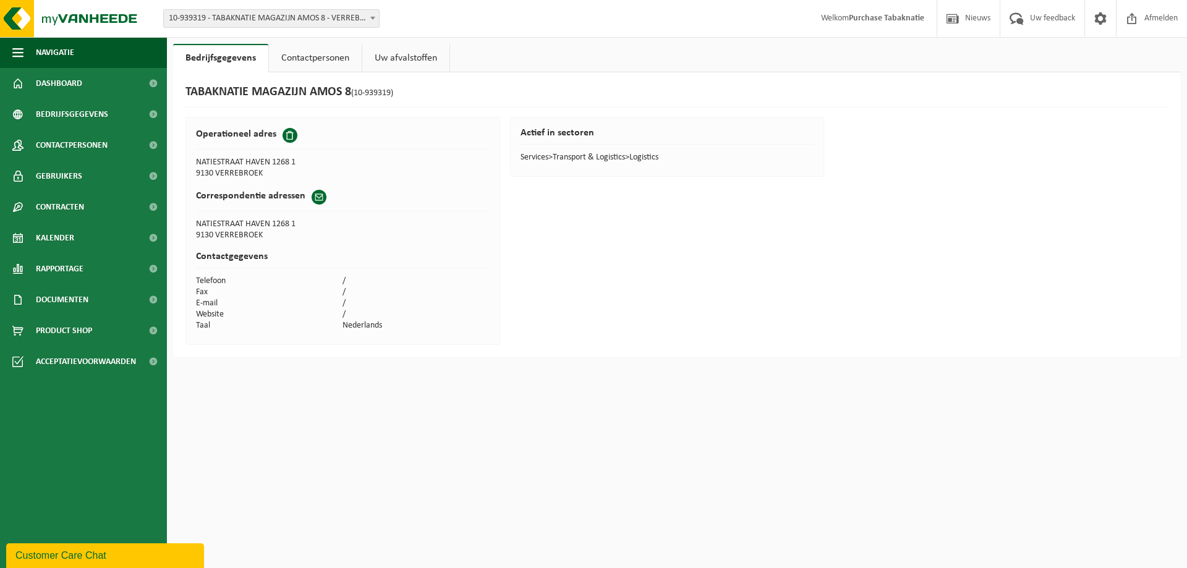
click at [430, 58] on link "Uw afvalstoffen" at bounding box center [405, 58] width 87 height 28
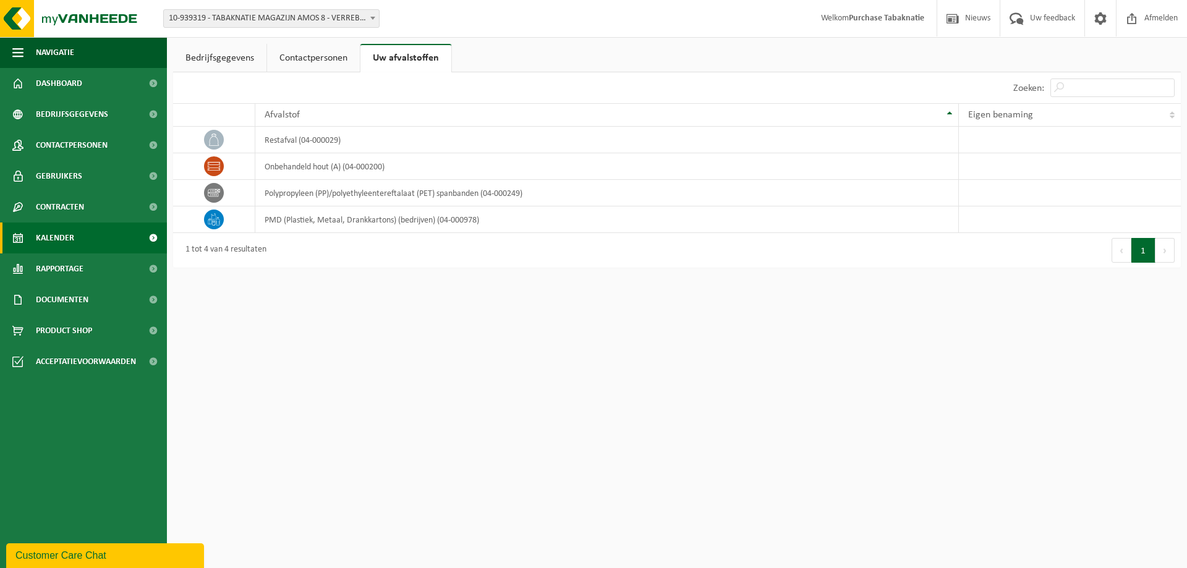
click at [103, 236] on link "Kalender" at bounding box center [83, 238] width 167 height 31
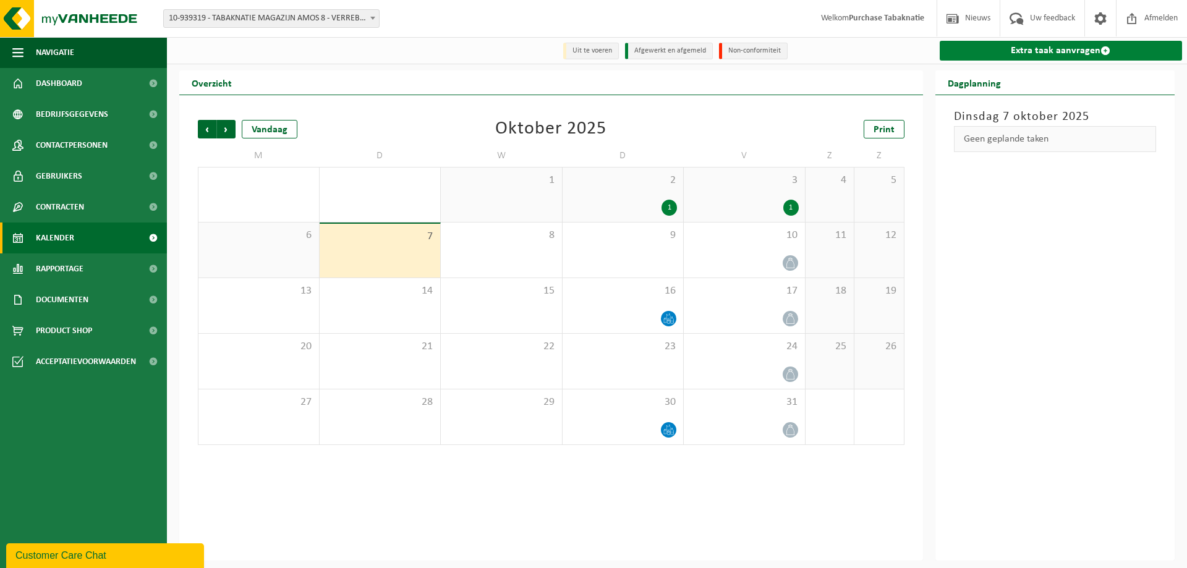
click at [1124, 59] on link "Extra taak aanvragen" at bounding box center [1061, 51] width 243 height 20
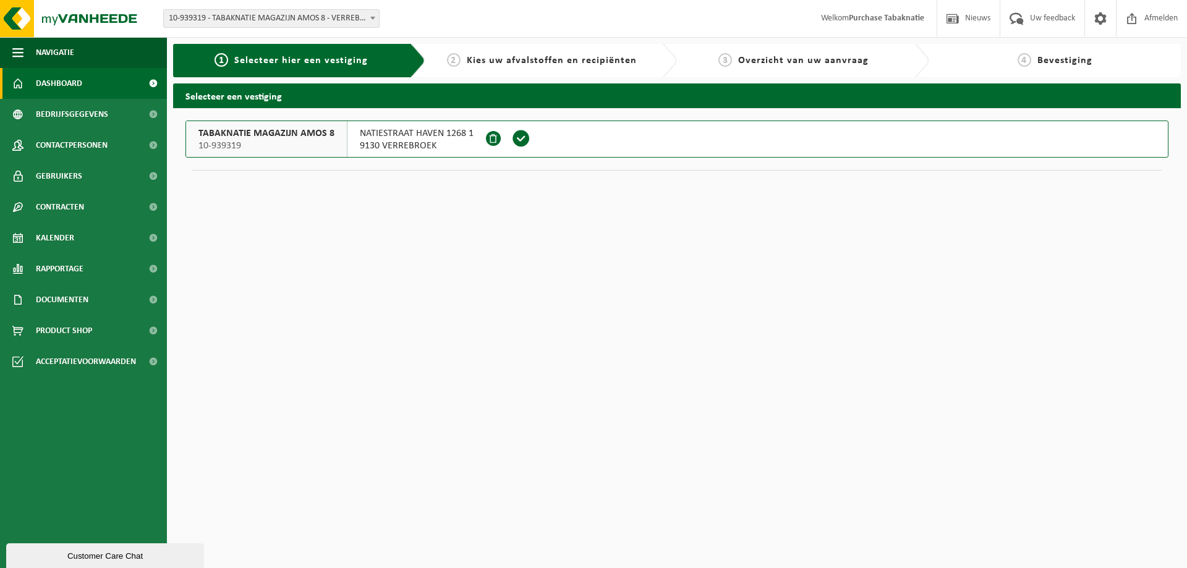
click at [119, 80] on link "Dashboard" at bounding box center [83, 83] width 167 height 31
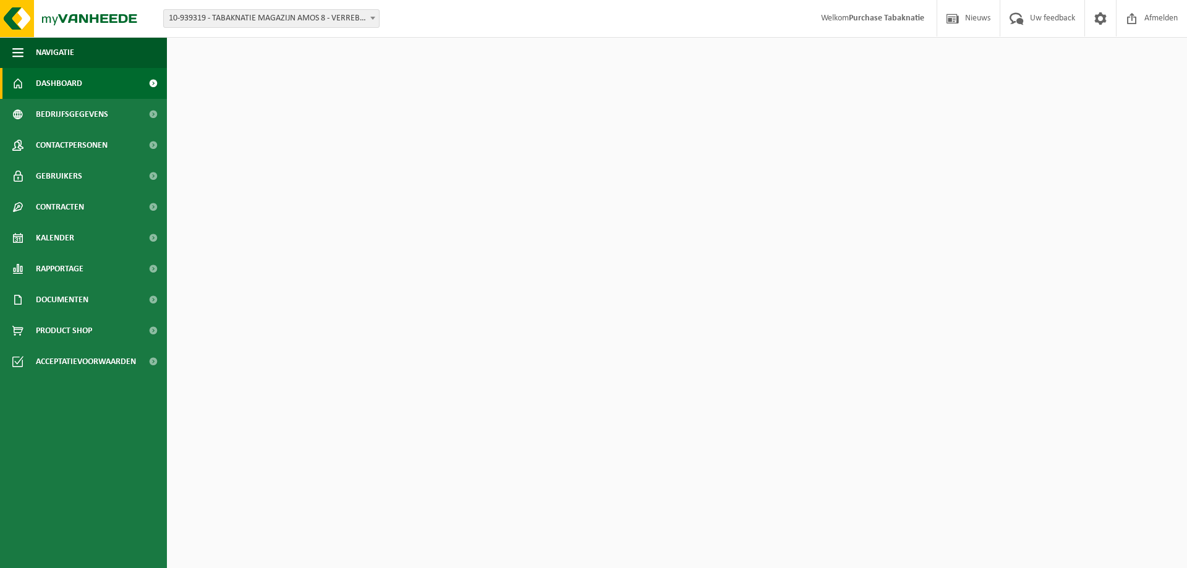
click at [125, 113] on link "Bedrijfsgegevens" at bounding box center [83, 114] width 167 height 31
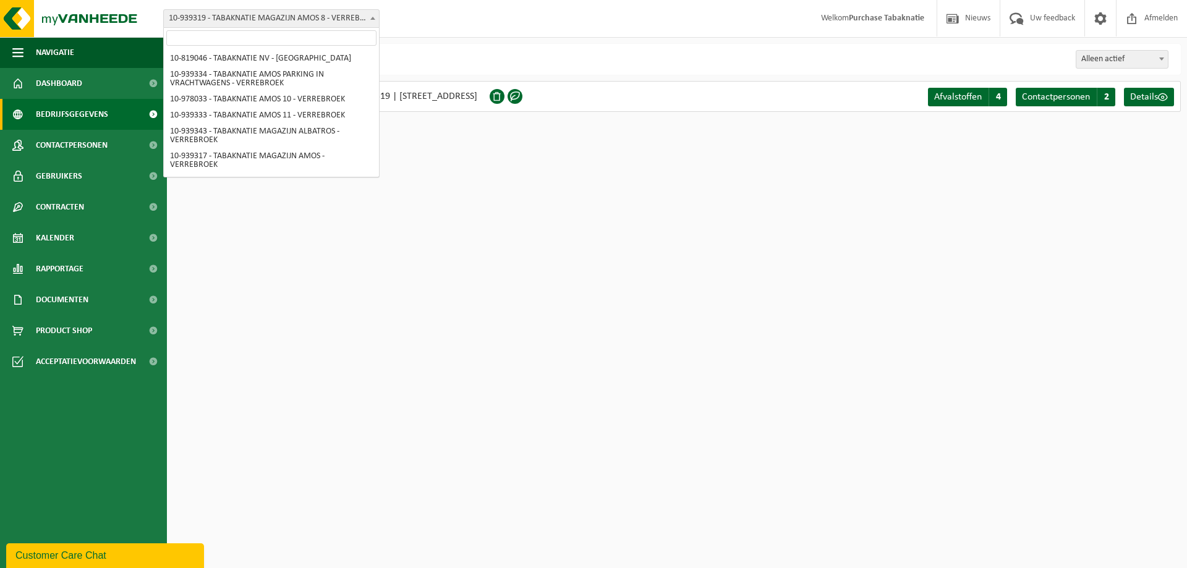
click at [282, 14] on span "10-939319 - TABAKNATIE MAGAZIJN AMOS 8 - VERREBROEK" at bounding box center [271, 18] width 215 height 17
select select "138232"
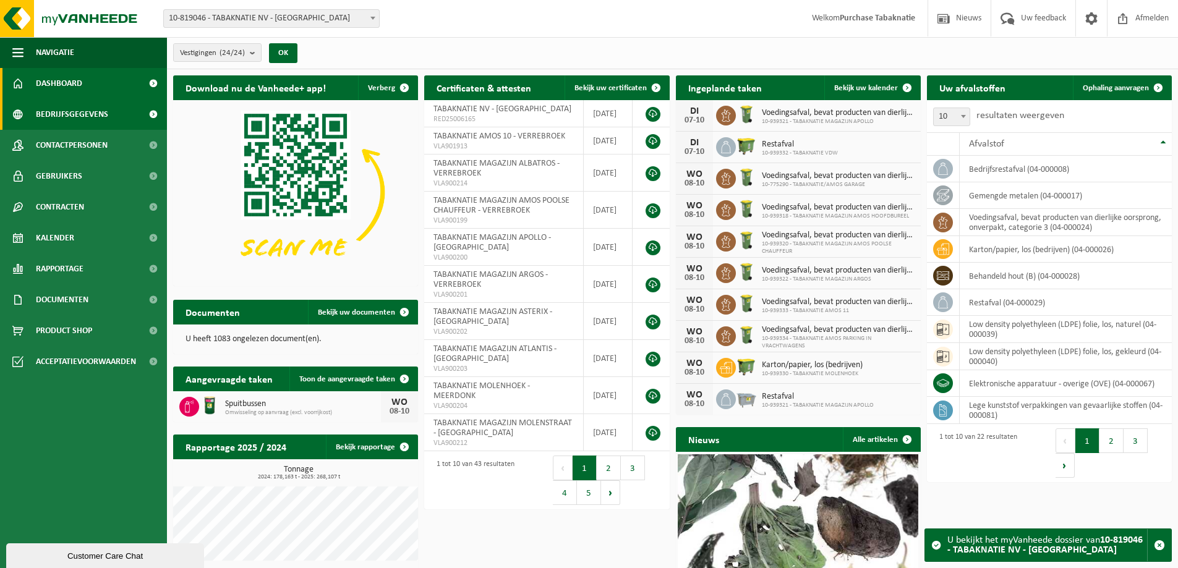
click at [93, 114] on span "Bedrijfsgegevens" at bounding box center [72, 114] width 72 height 31
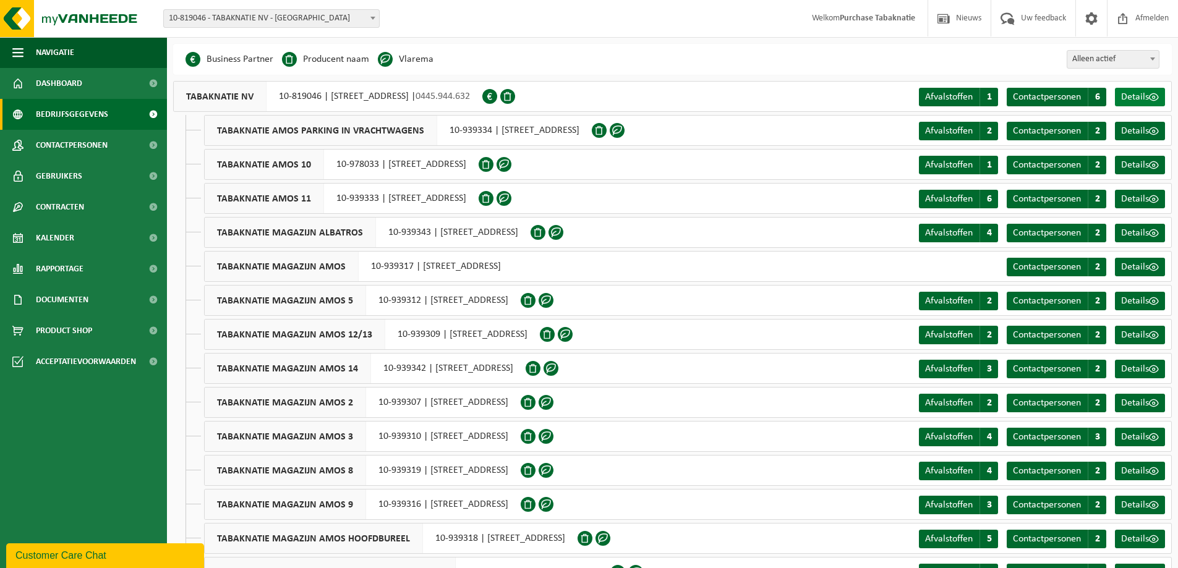
click at [1129, 97] on span "Details" at bounding box center [1135, 97] width 28 height 10
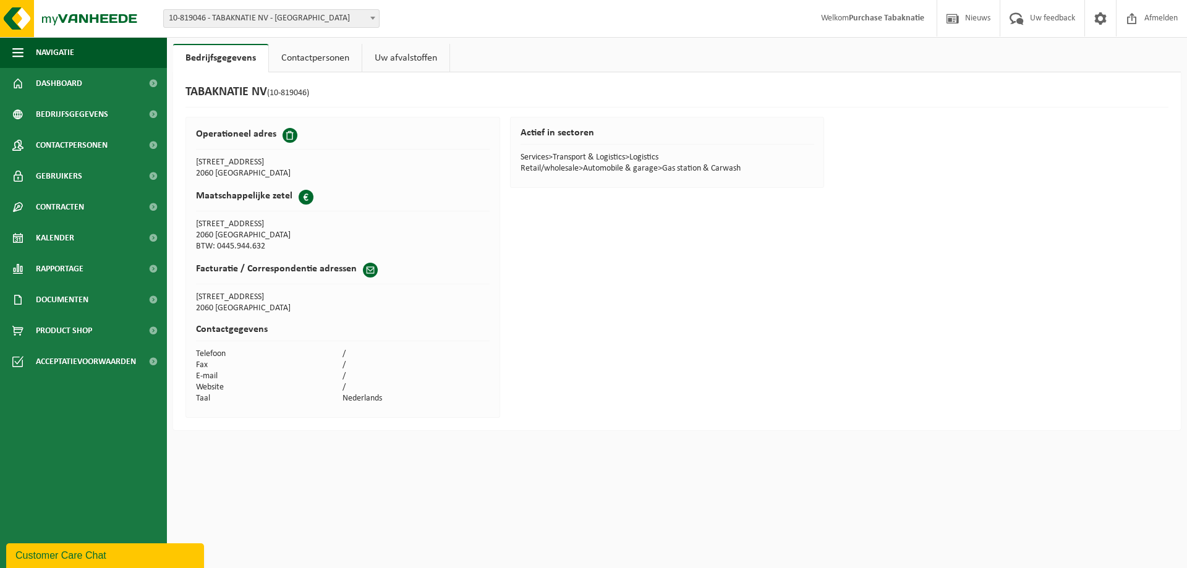
click at [305, 57] on link "Contactpersonen" at bounding box center [315, 58] width 93 height 28
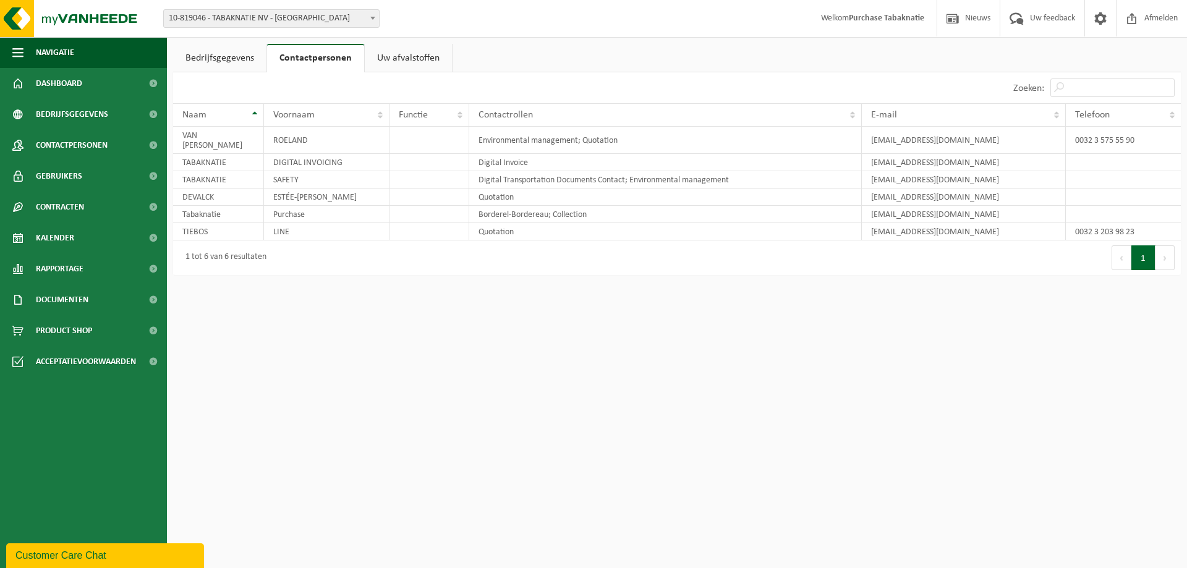
click at [414, 61] on link "Uw afvalstoffen" at bounding box center [408, 58] width 87 height 28
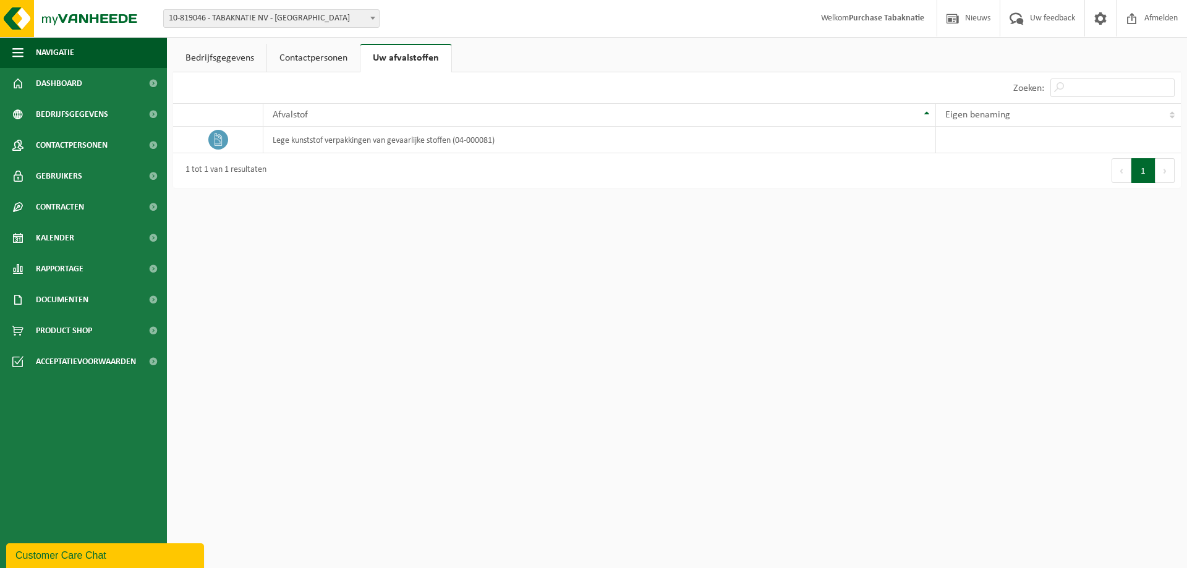
click at [208, 54] on link "Bedrijfsgegevens" at bounding box center [219, 58] width 93 height 28
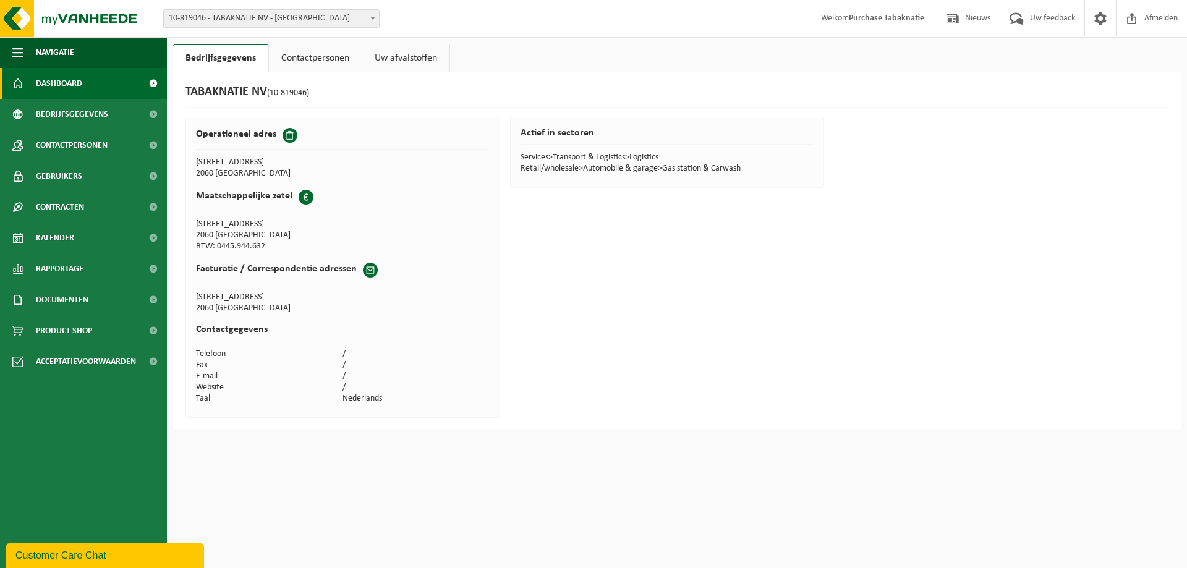
click at [90, 78] on link "Dashboard" at bounding box center [83, 83] width 167 height 31
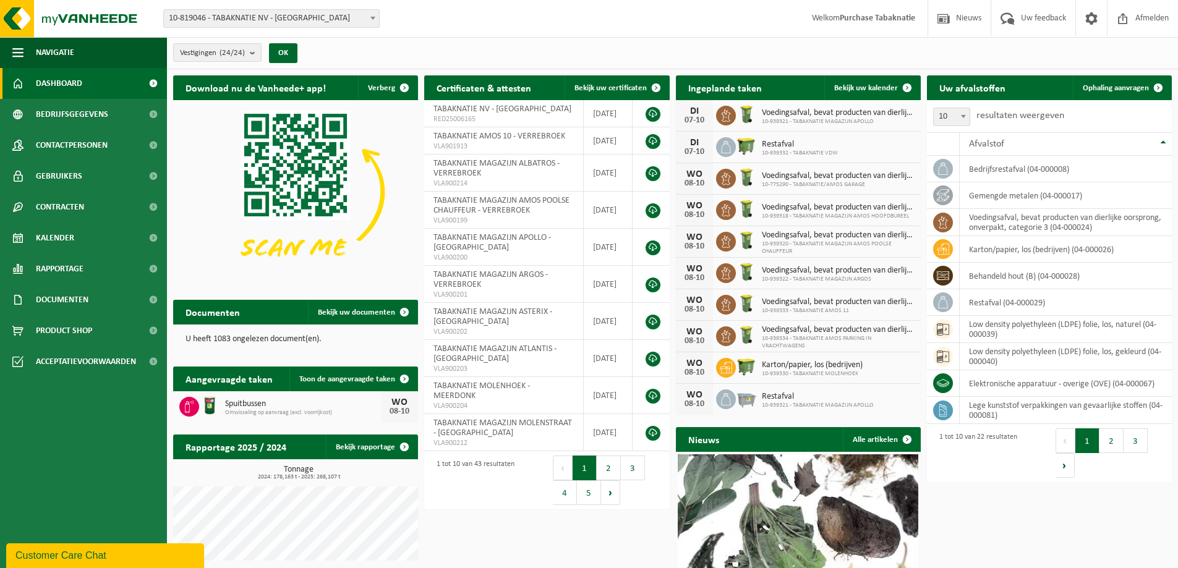
click at [317, 16] on span "10-819046 - TABAKNATIE NV - [GEOGRAPHIC_DATA]" at bounding box center [271, 18] width 215 height 17
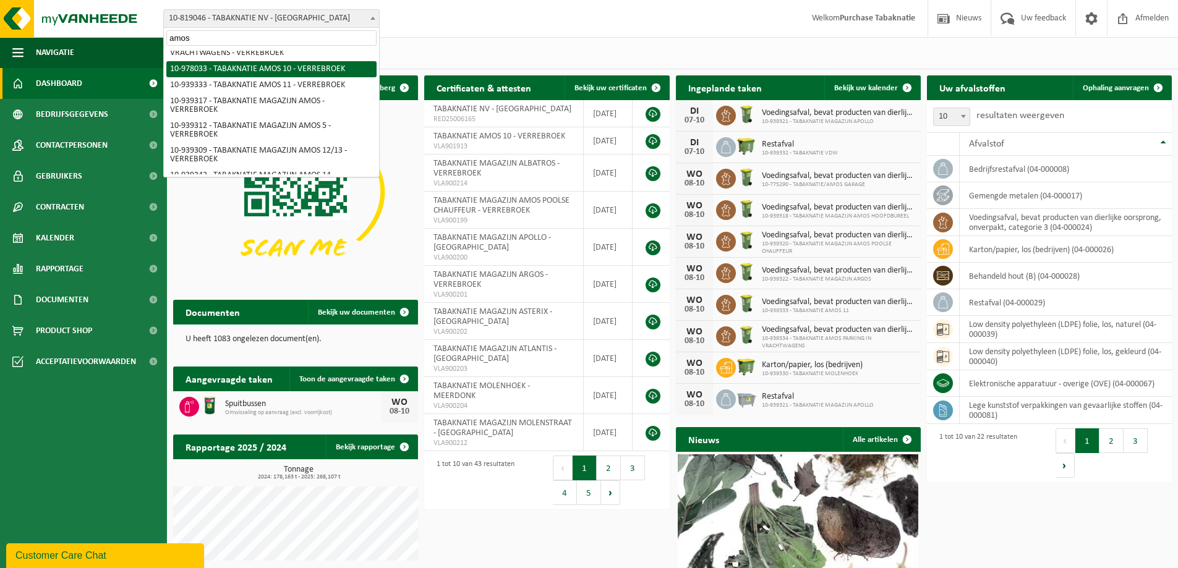
scroll to position [12, 0]
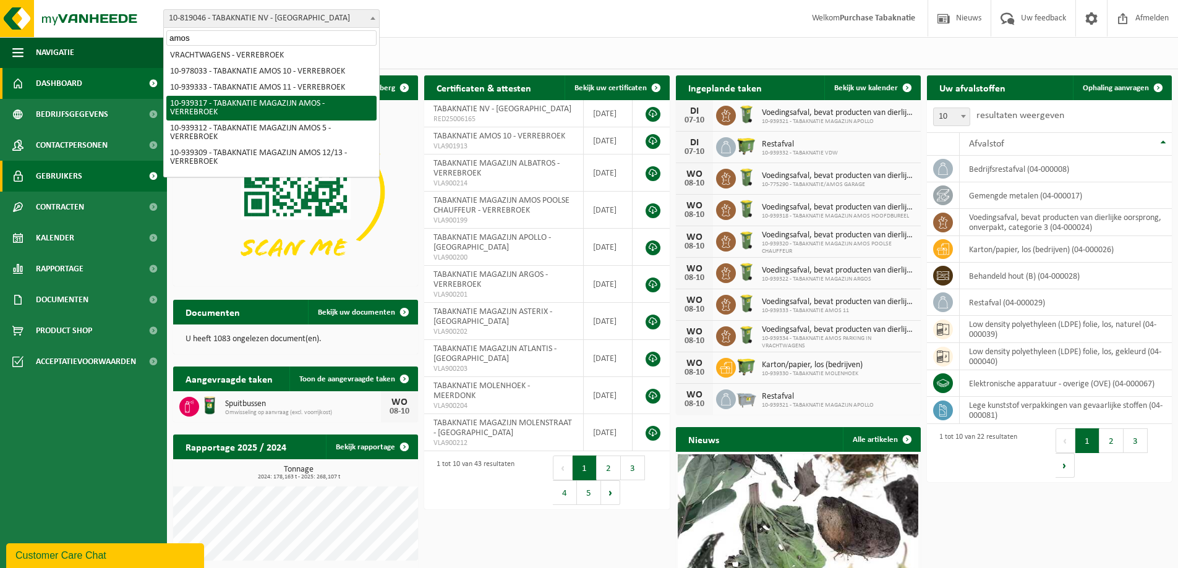
type input "amos"
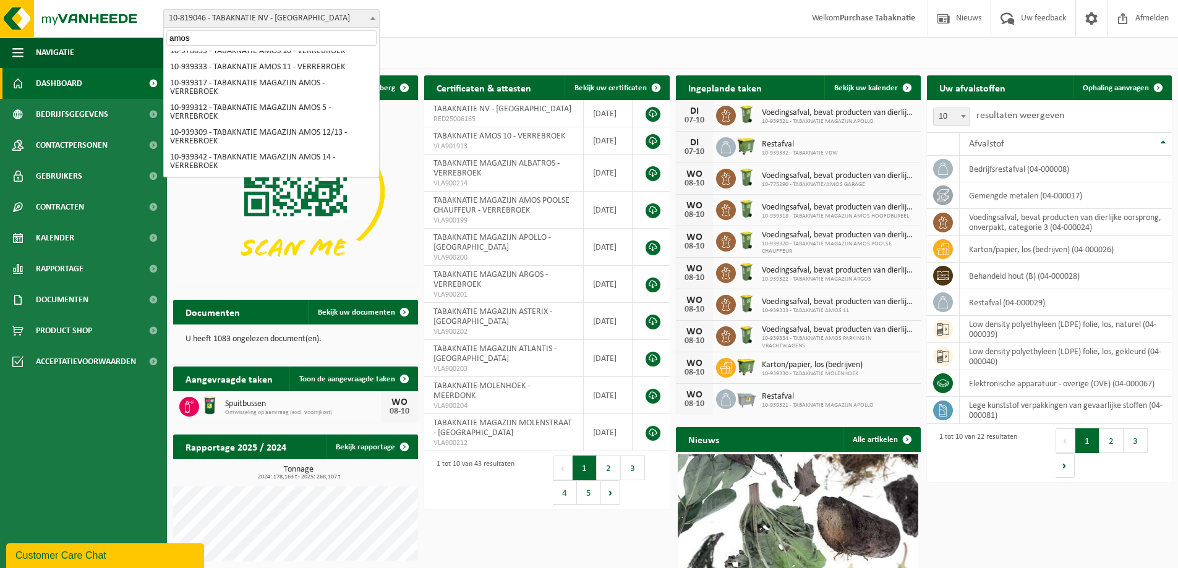
scroll to position [41, 0]
